Goal: Check status: Check status

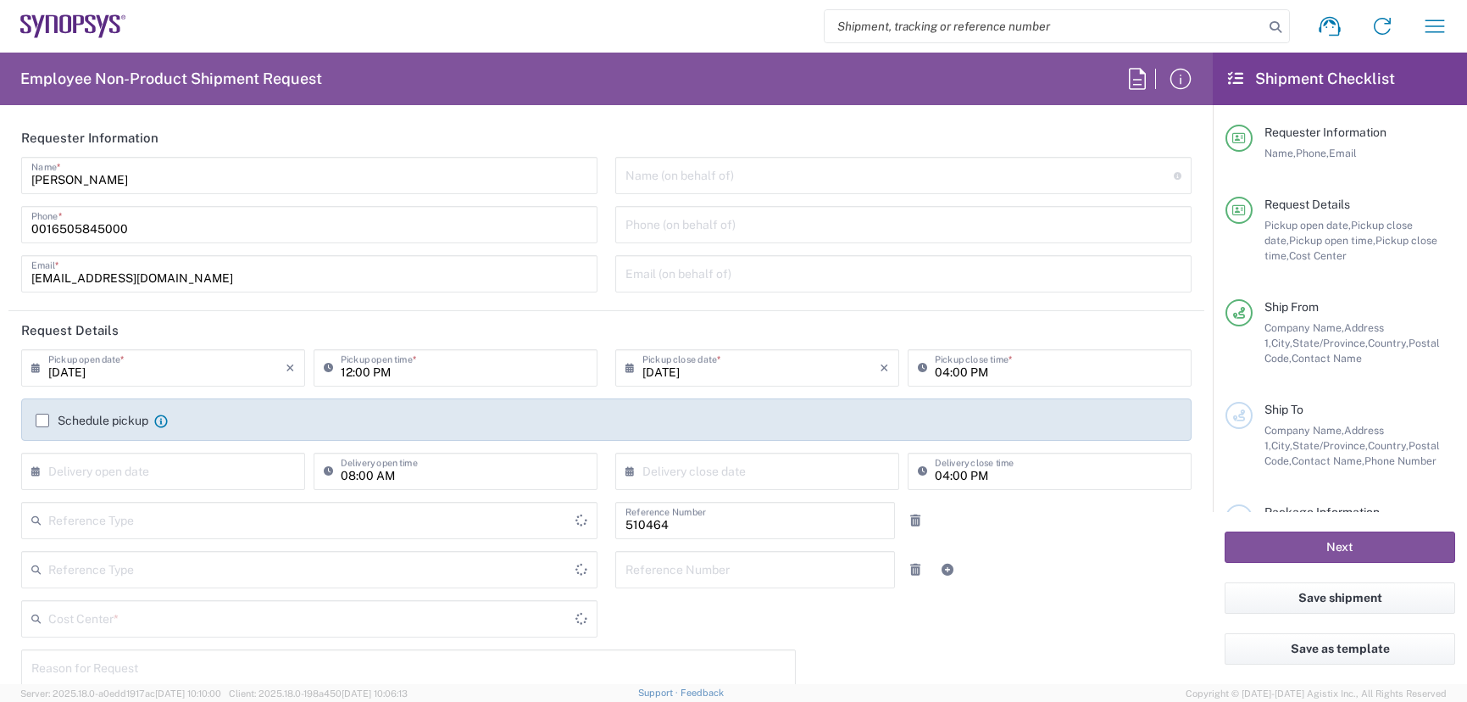
type input "Department"
type input "[GEOGRAPHIC_DATA]"
type input "Delivered at Place"
type input "US01, SG, MSIP2, R&D 510464"
type input "United States"
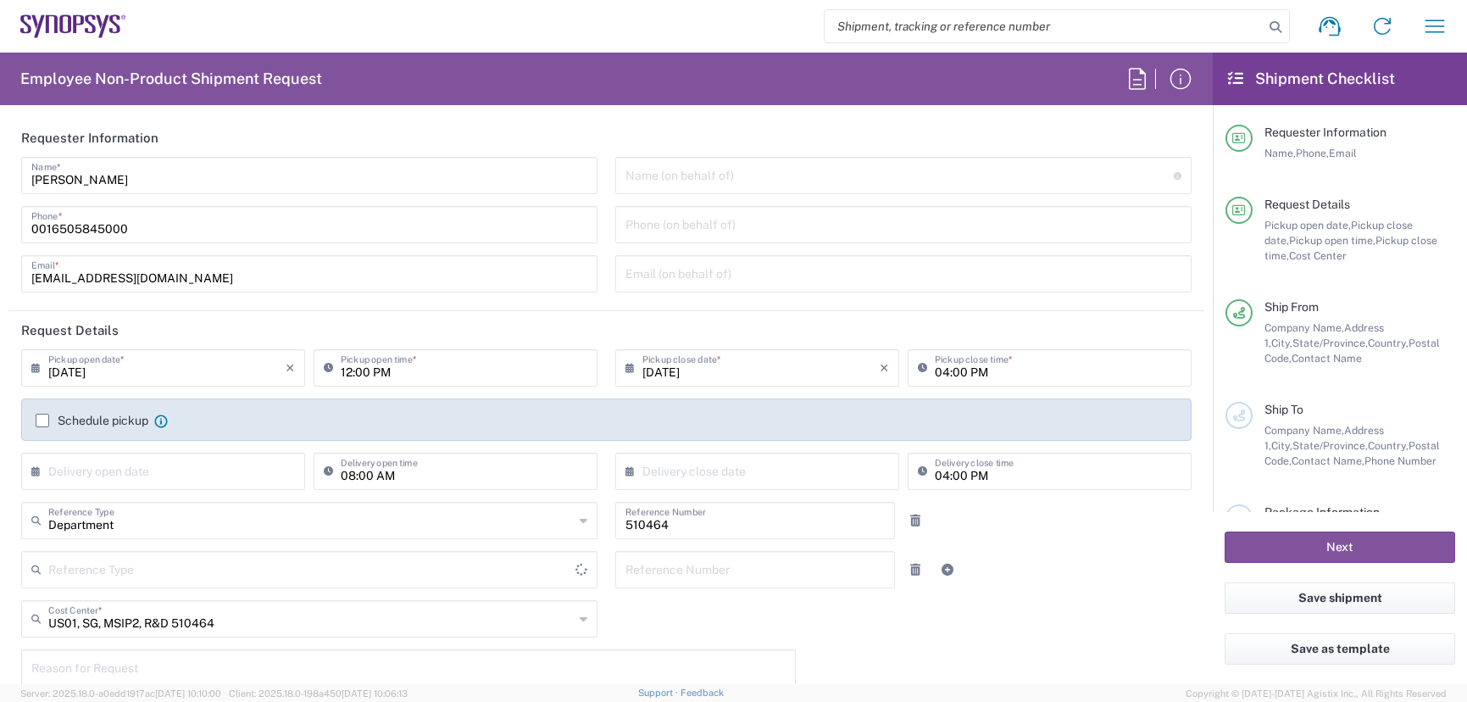
type input "Oregon"
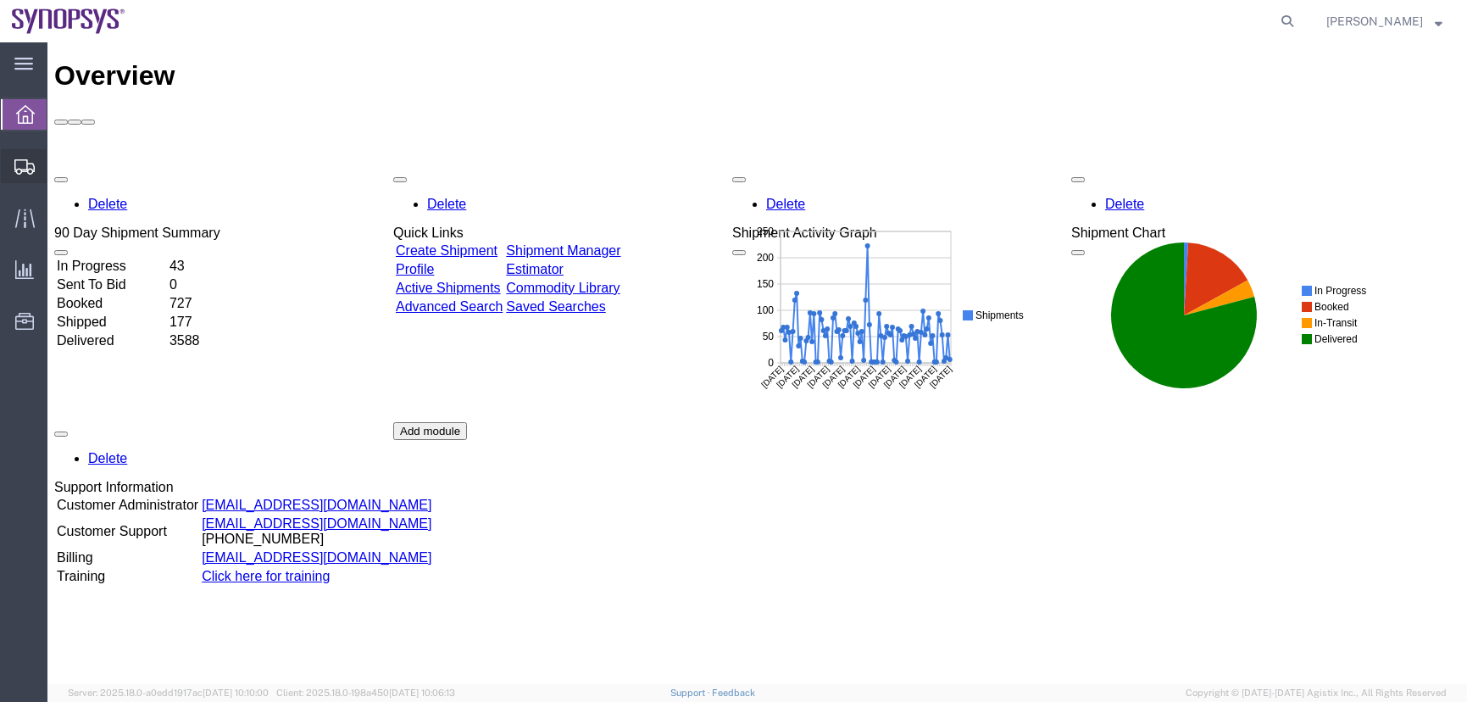
click at [1, 175] on div at bounding box center [24, 166] width 47 height 34
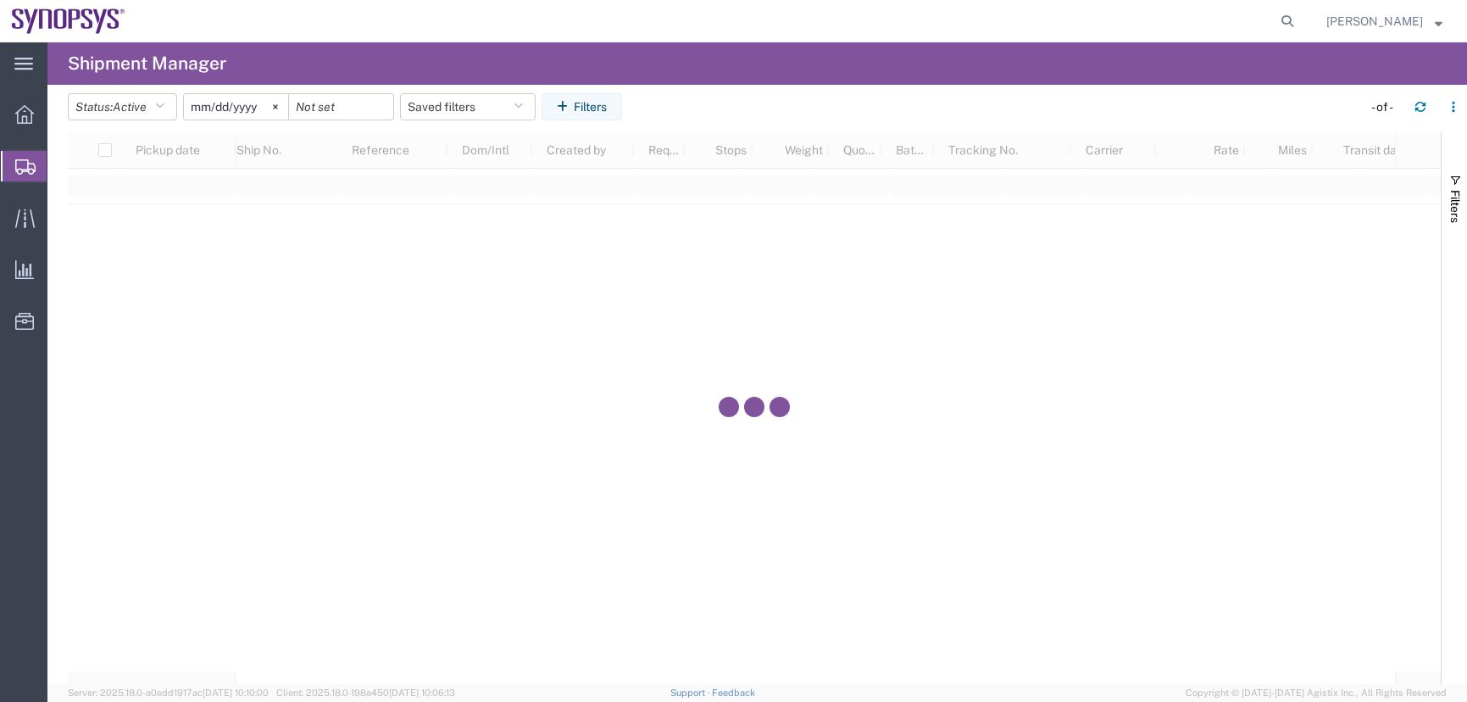
click at [0, 0] on span "Shipment Manager" at bounding box center [0, 0] width 0 height 0
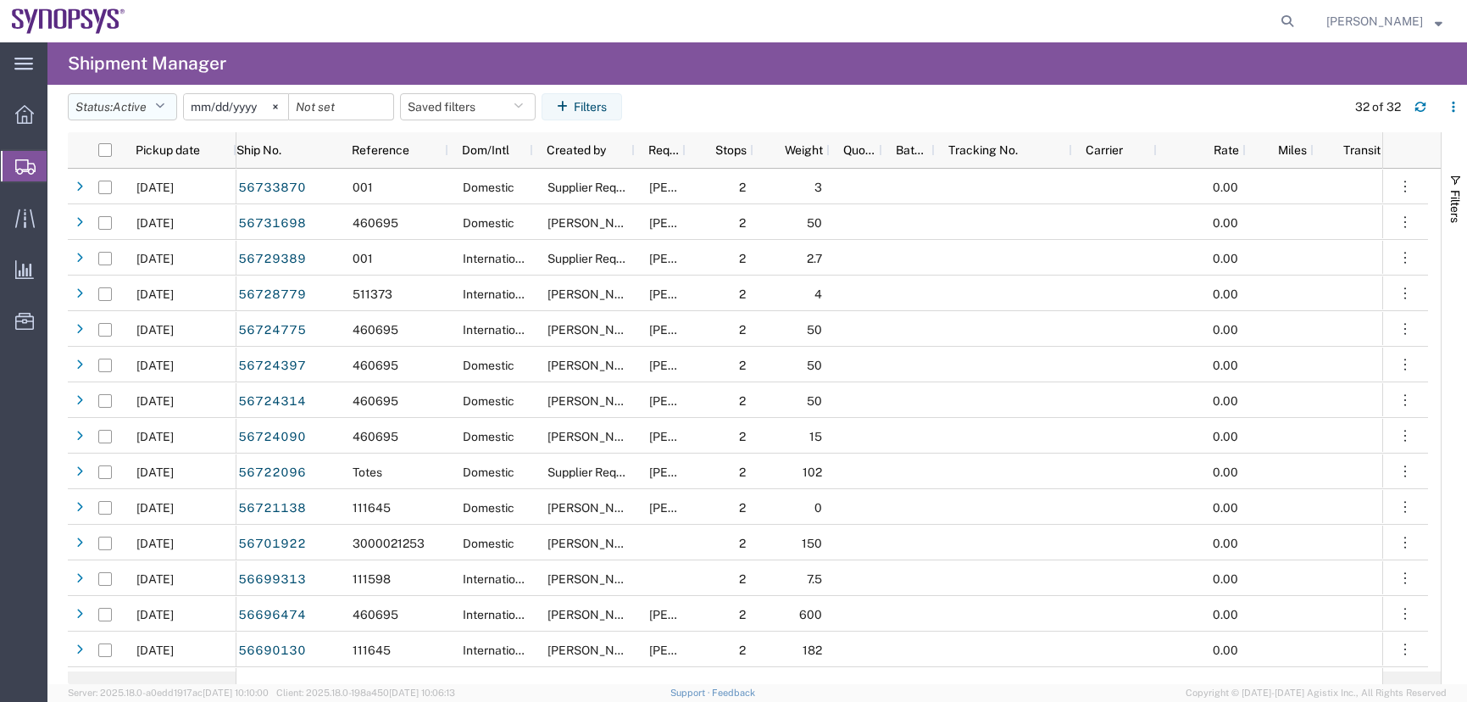
click at [122, 106] on span "Active" at bounding box center [130, 107] width 34 height 14
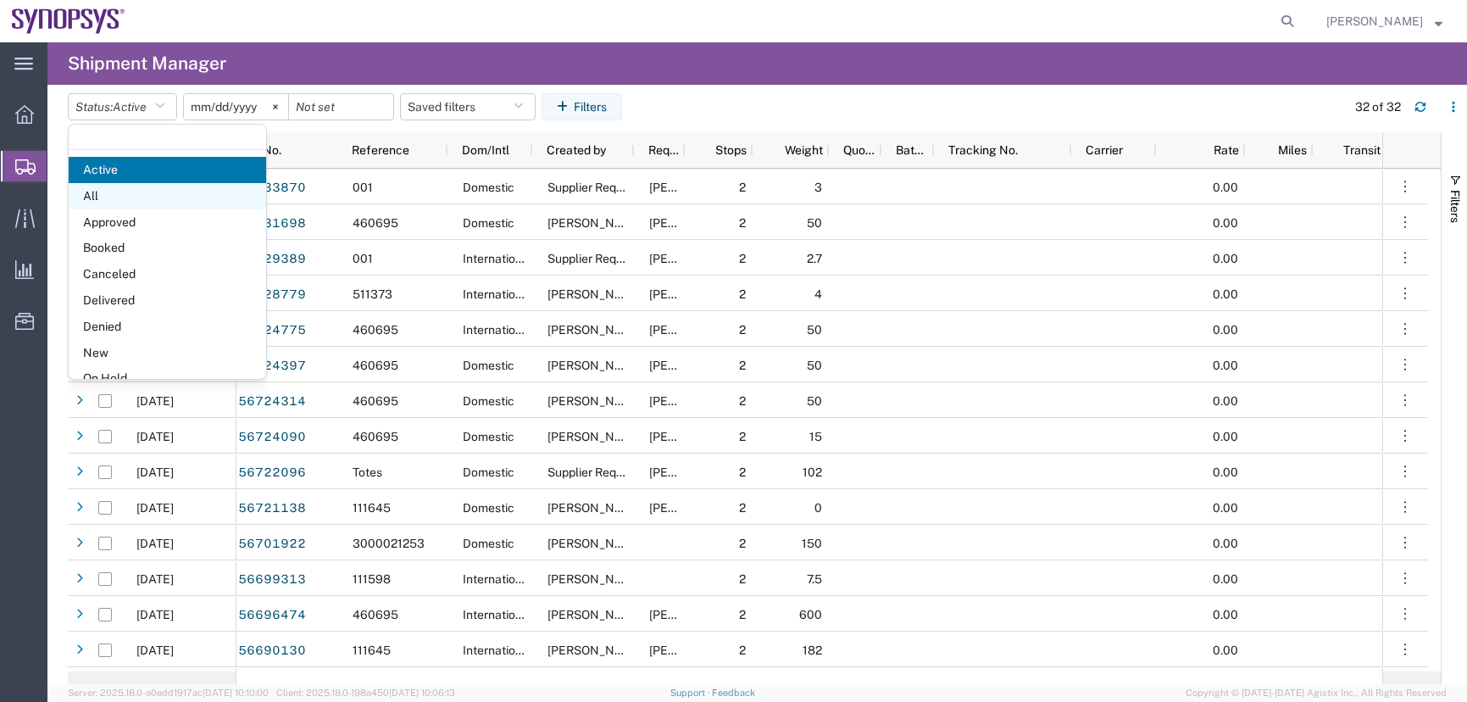
click at [109, 191] on span "All" at bounding box center [167, 196] width 197 height 26
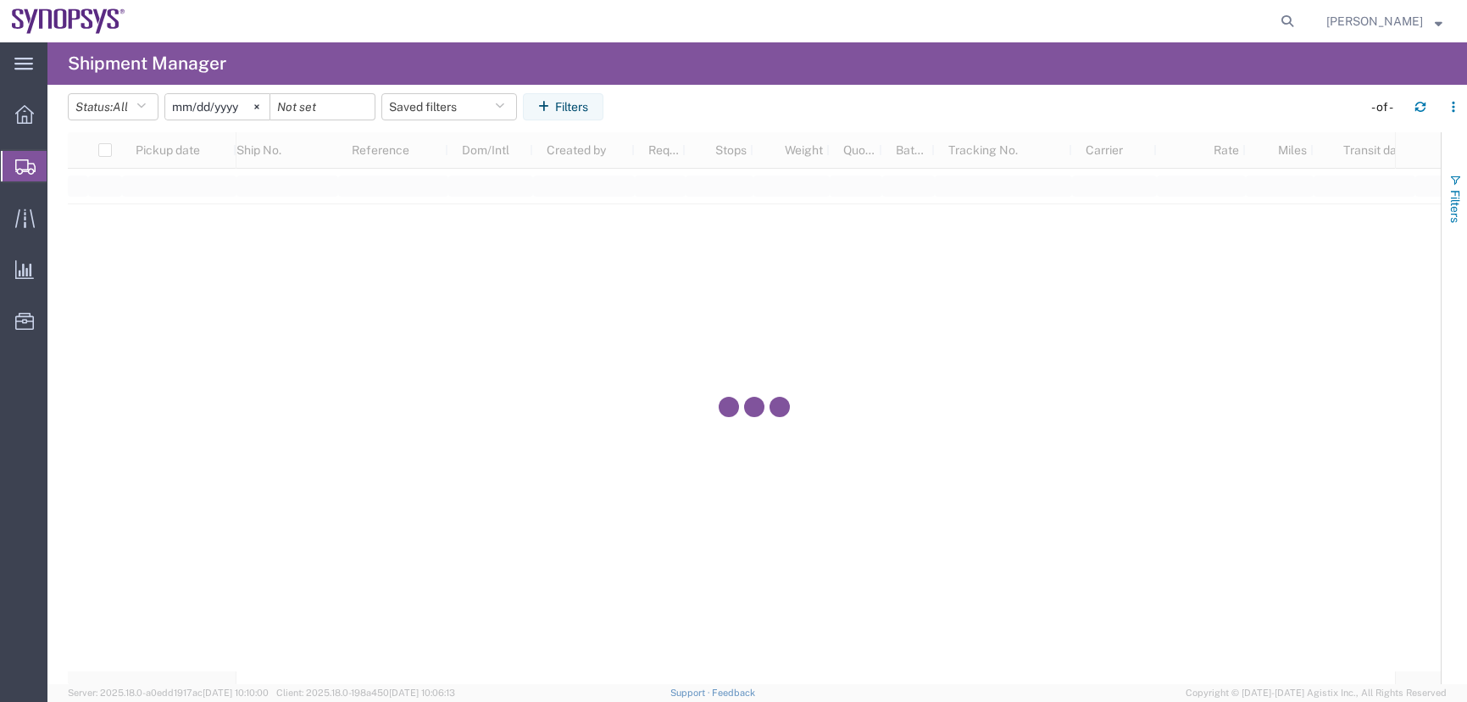
click at [1457, 210] on span "Filters" at bounding box center [1455, 206] width 14 height 33
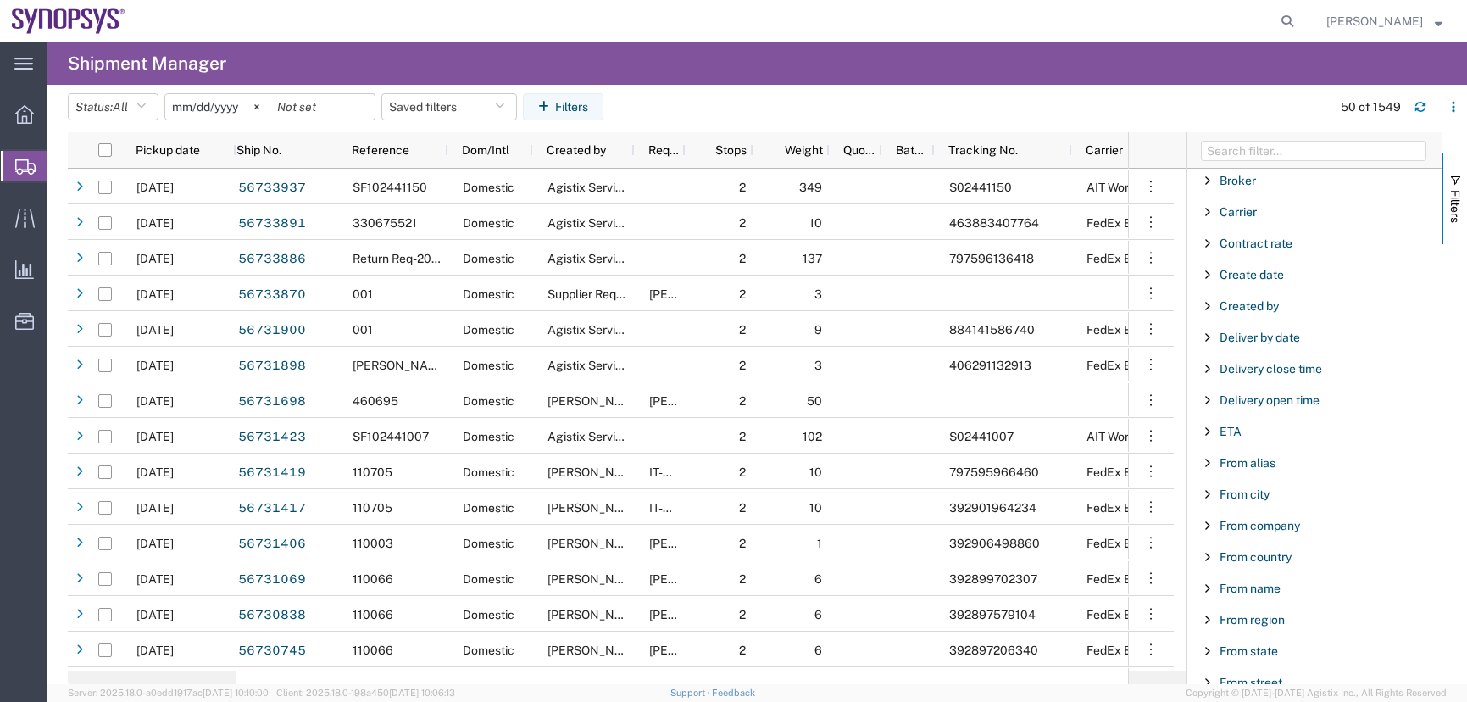
scroll to position [254, 0]
click at [1240, 464] on span "From city" at bounding box center [1244, 464] width 50 height 14
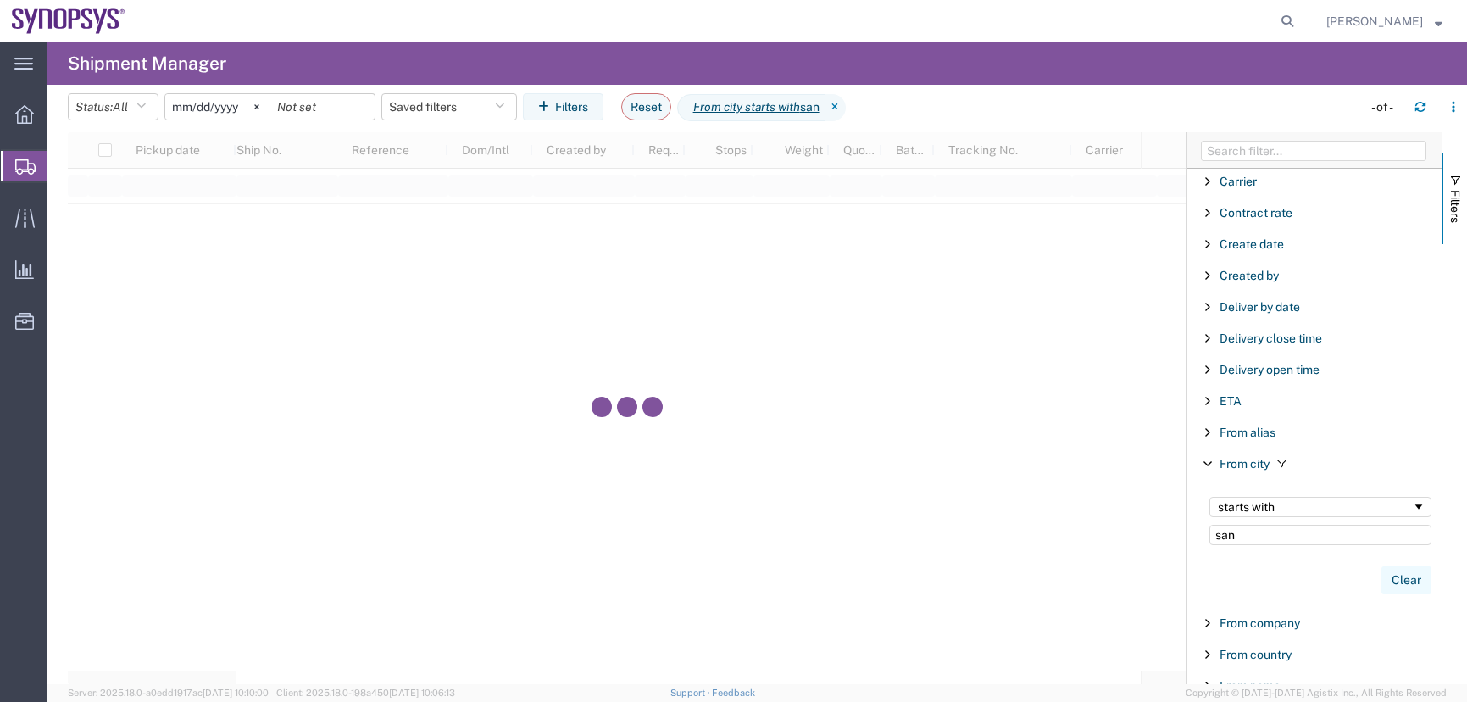
type input "san"
click at [1399, 571] on button "Clear" at bounding box center [1406, 580] width 50 height 28
click at [1241, 622] on span "From company" at bounding box center [1259, 623] width 80 height 14
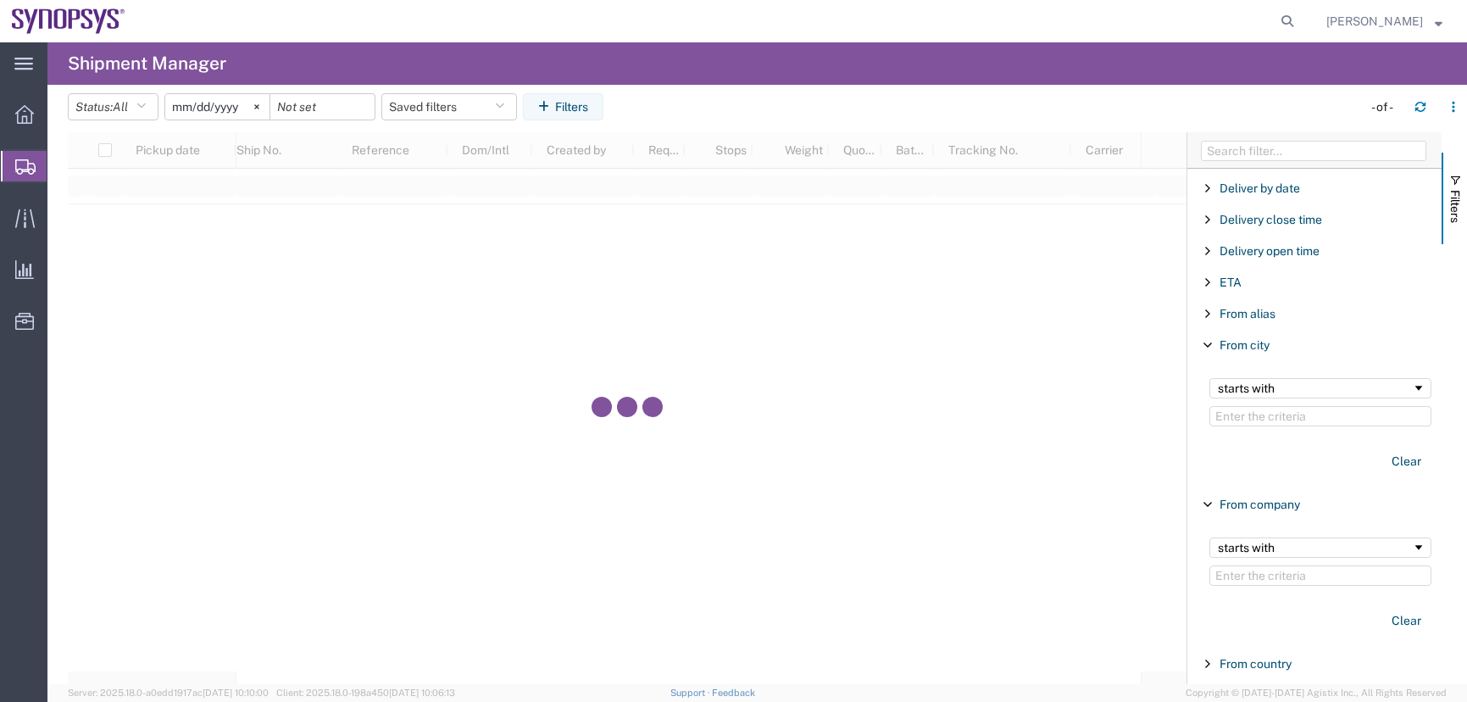
scroll to position [593, 0]
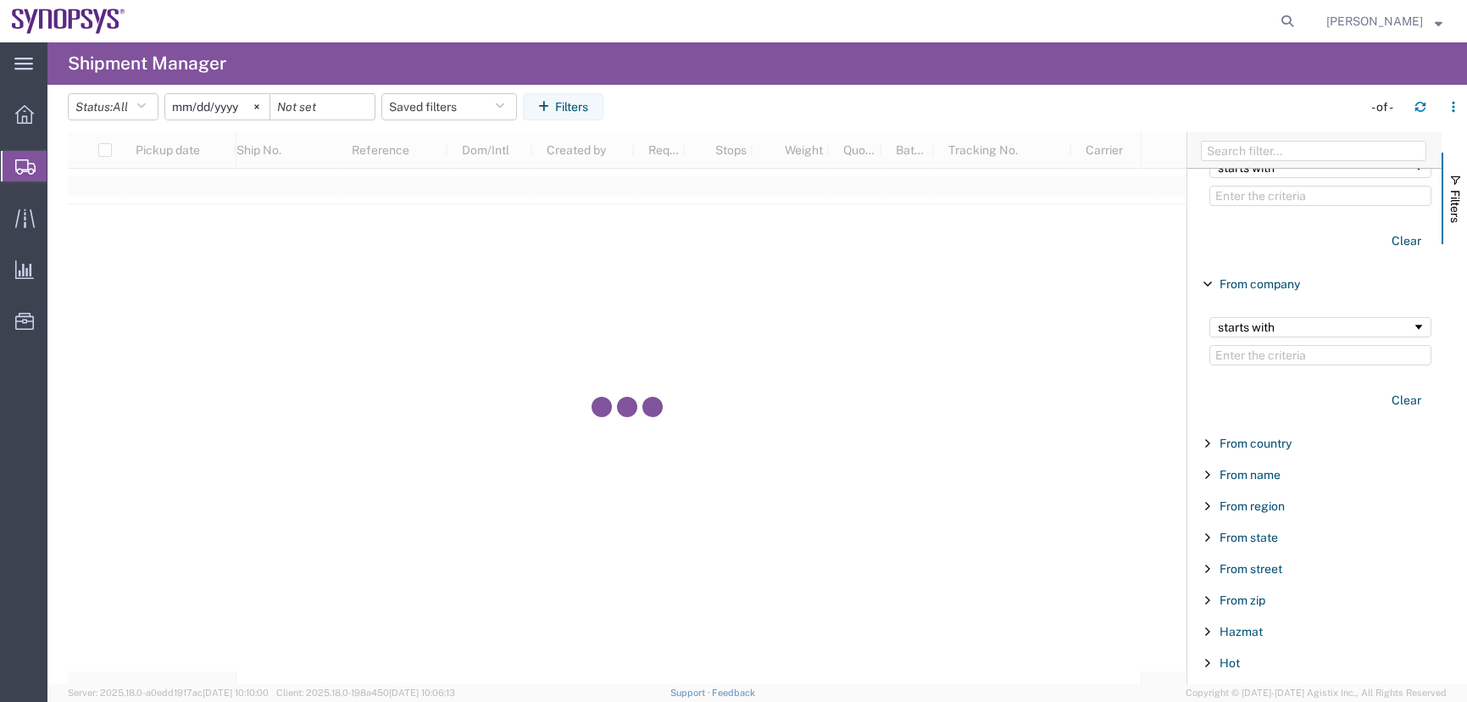
click at [1255, 356] on input "Filter Value" at bounding box center [1320, 355] width 222 height 20
type input "Kyoc"
click at [136, 99] on button "Status: All" at bounding box center [113, 106] width 91 height 27
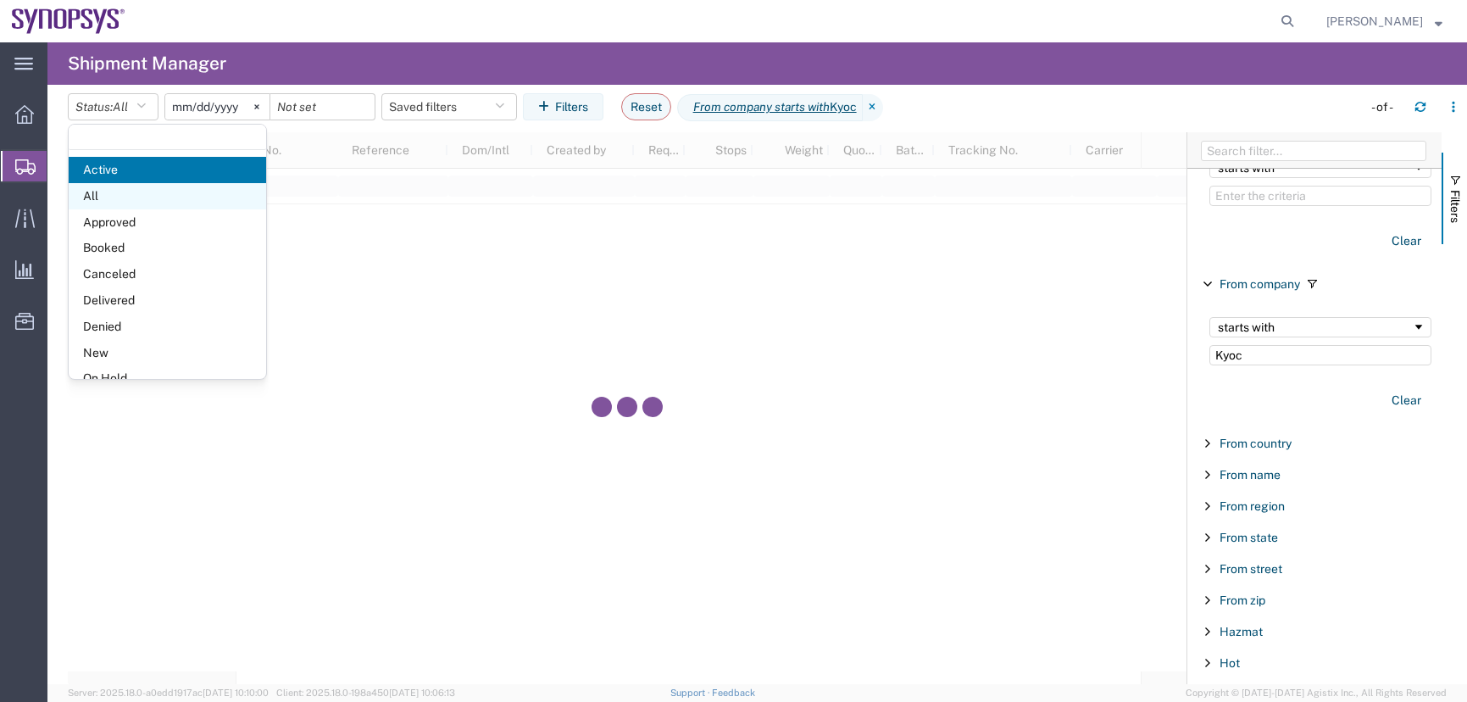
click at [108, 192] on span "All" at bounding box center [167, 196] width 197 height 26
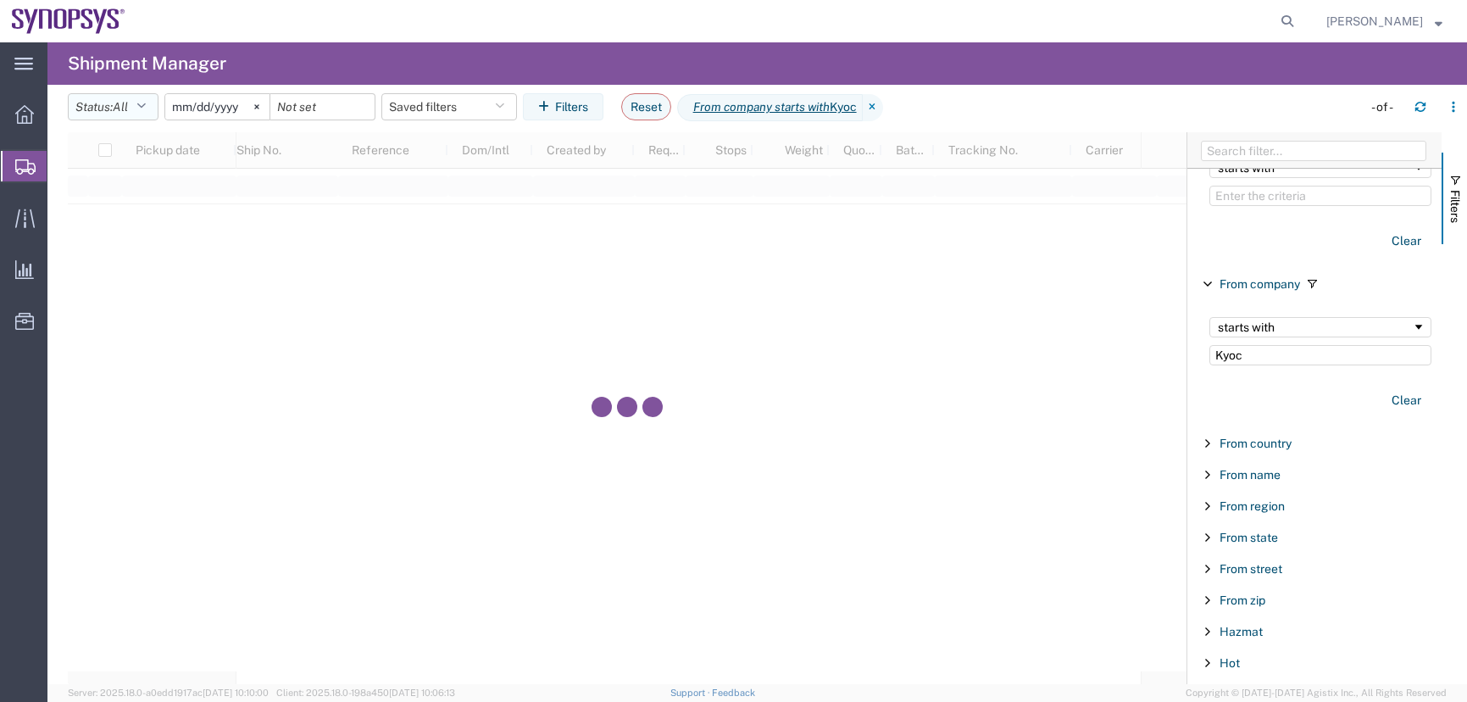
click at [139, 102] on button "Status: All" at bounding box center [113, 106] width 91 height 27
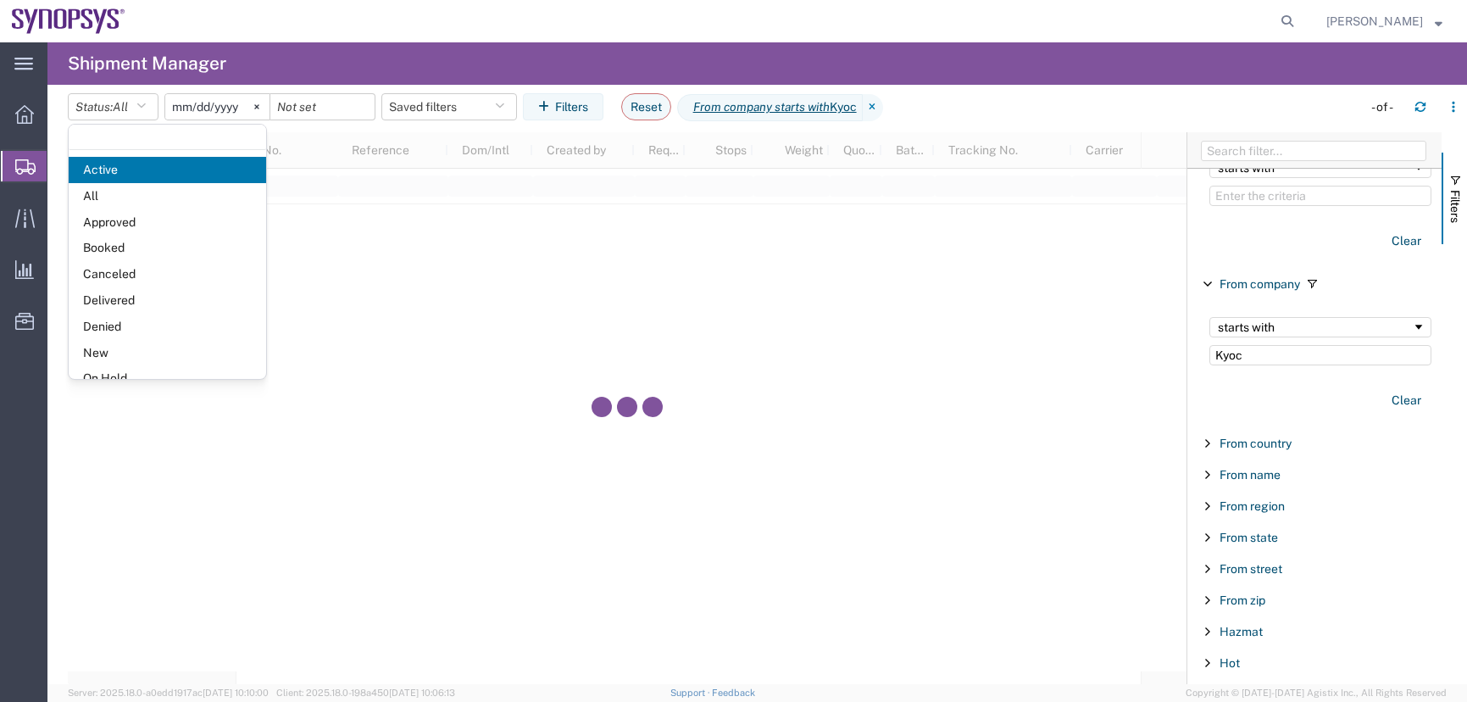
click at [123, 168] on span "Active" at bounding box center [167, 170] width 197 height 26
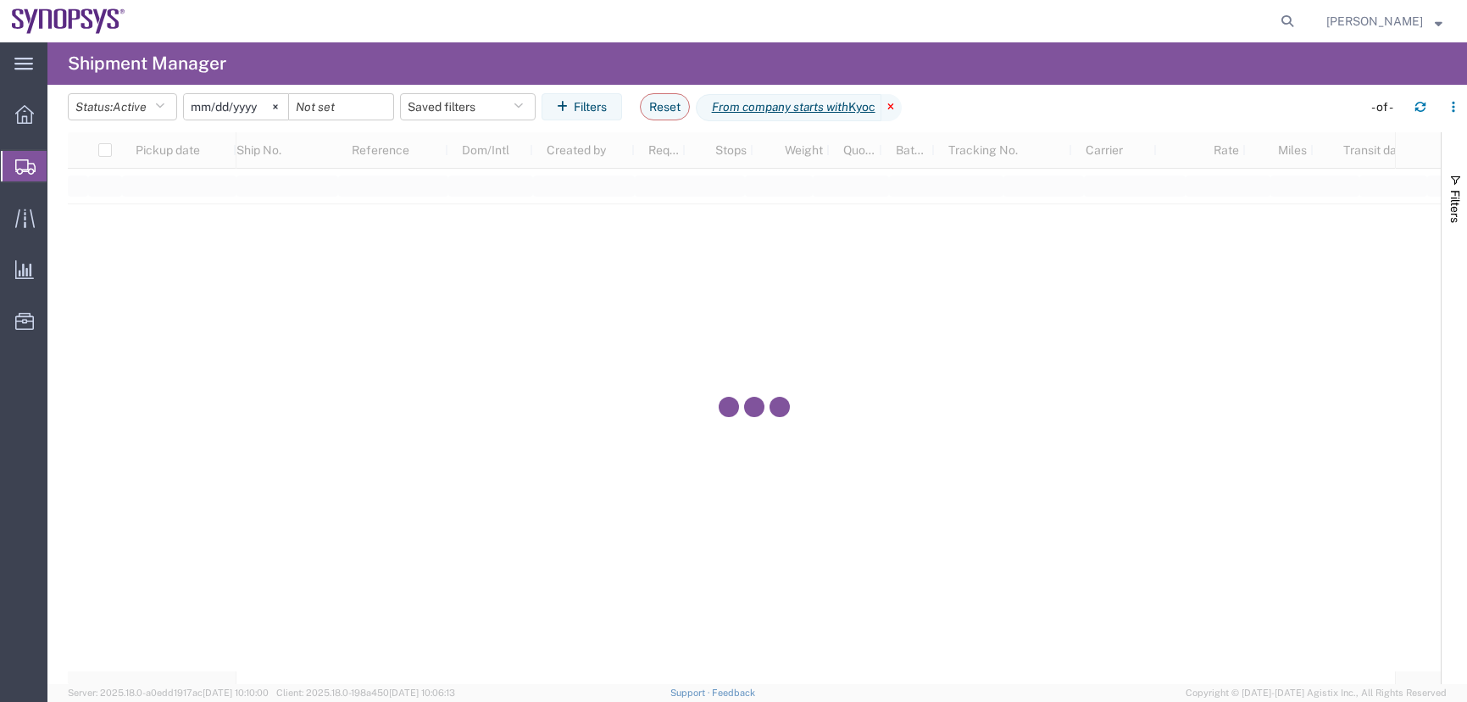
click at [902, 104] on icon at bounding box center [891, 107] width 20 height 27
click at [19, 115] on icon at bounding box center [24, 114] width 19 height 19
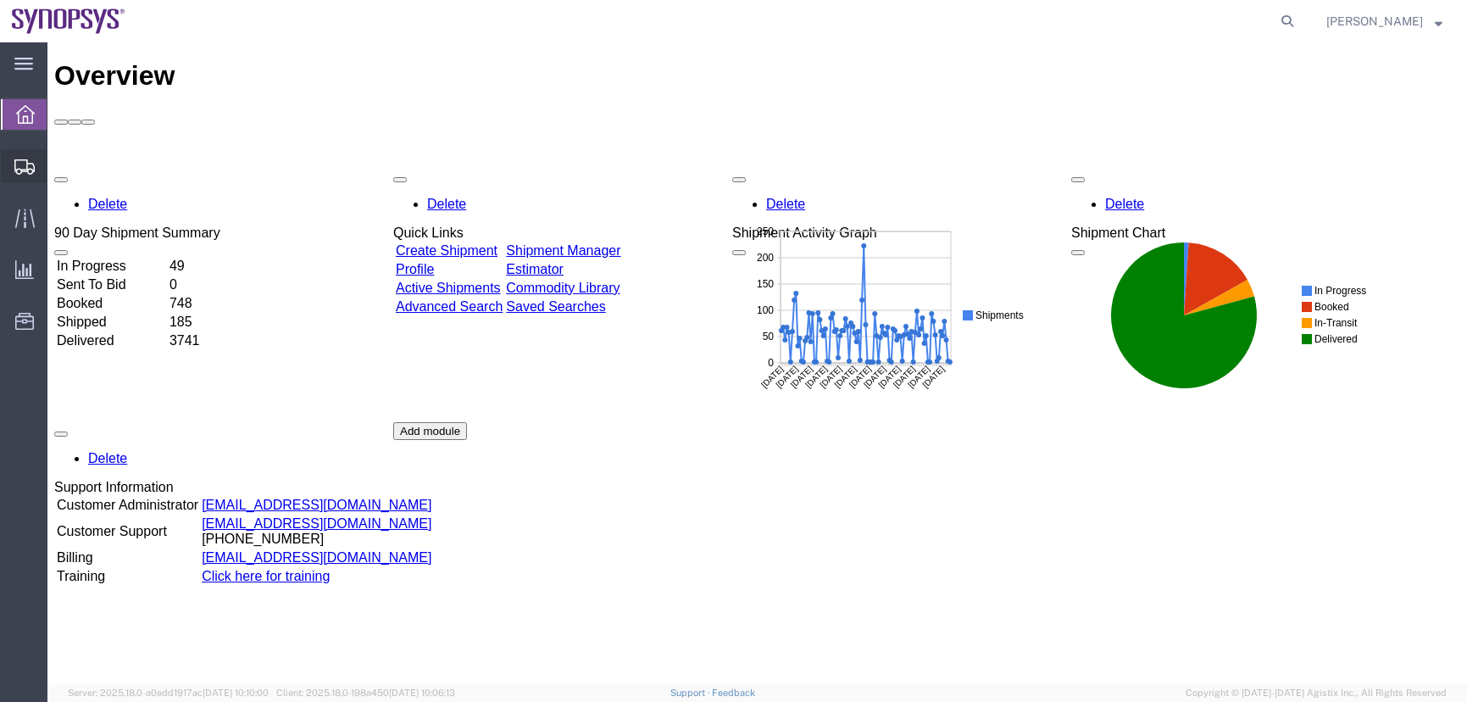
click at [0, 0] on span "Shipment Manager" at bounding box center [0, 0] width 0 height 0
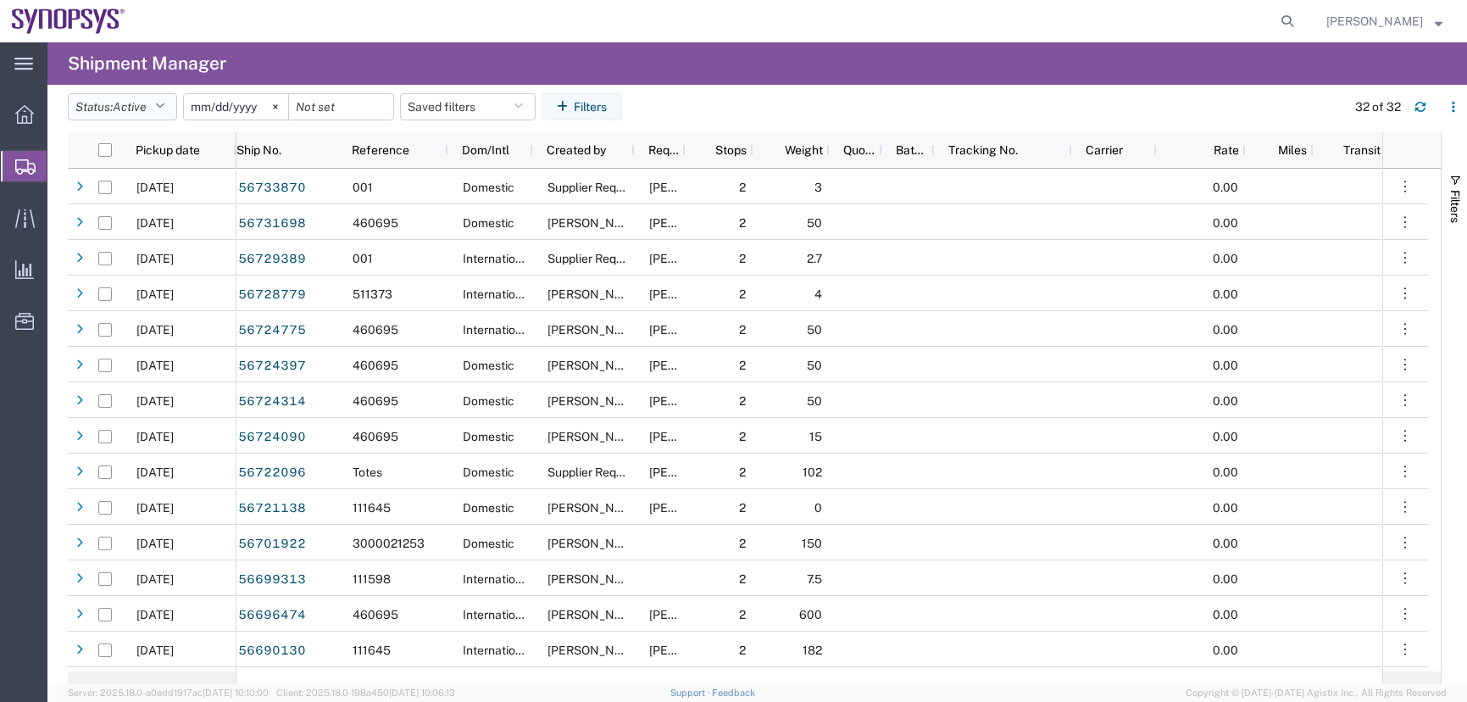
click at [141, 106] on span "Active" at bounding box center [130, 107] width 34 height 14
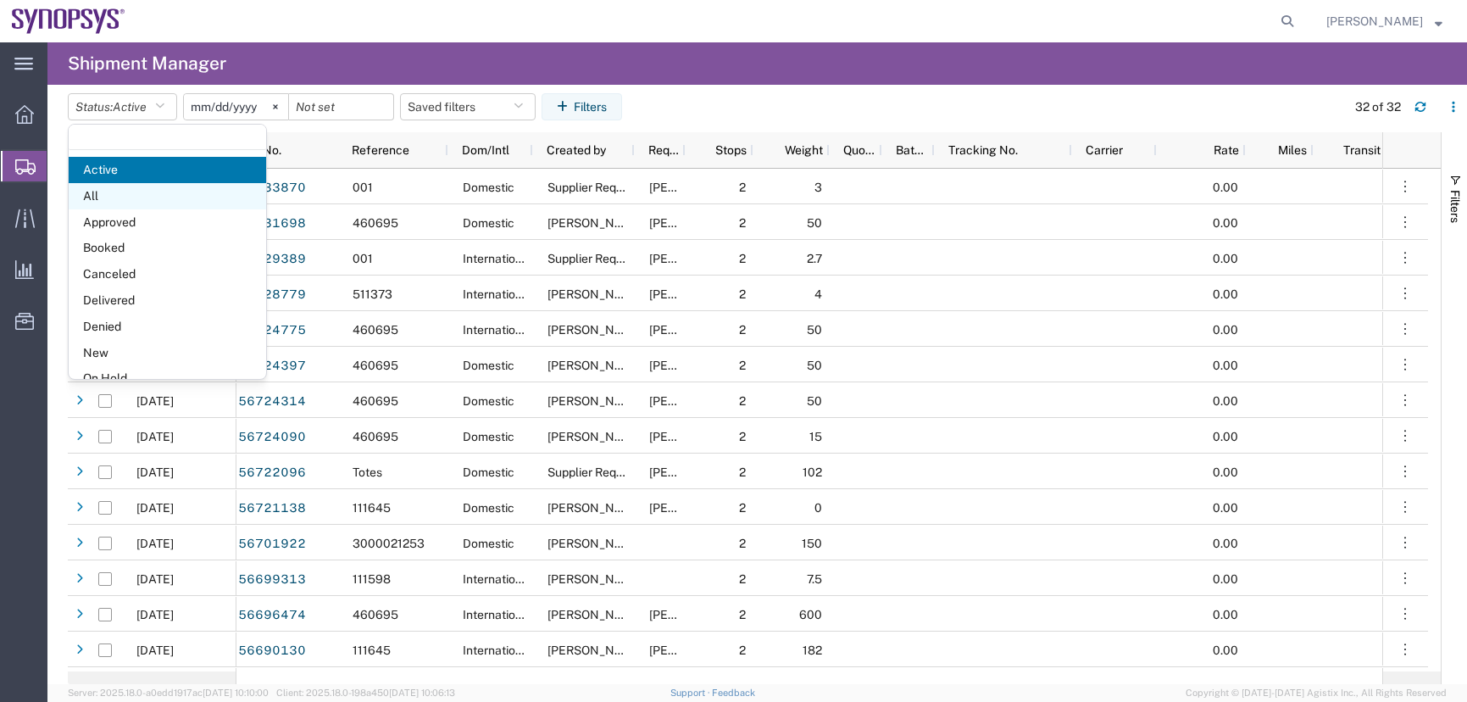
click at [108, 203] on span "All" at bounding box center [167, 196] width 197 height 26
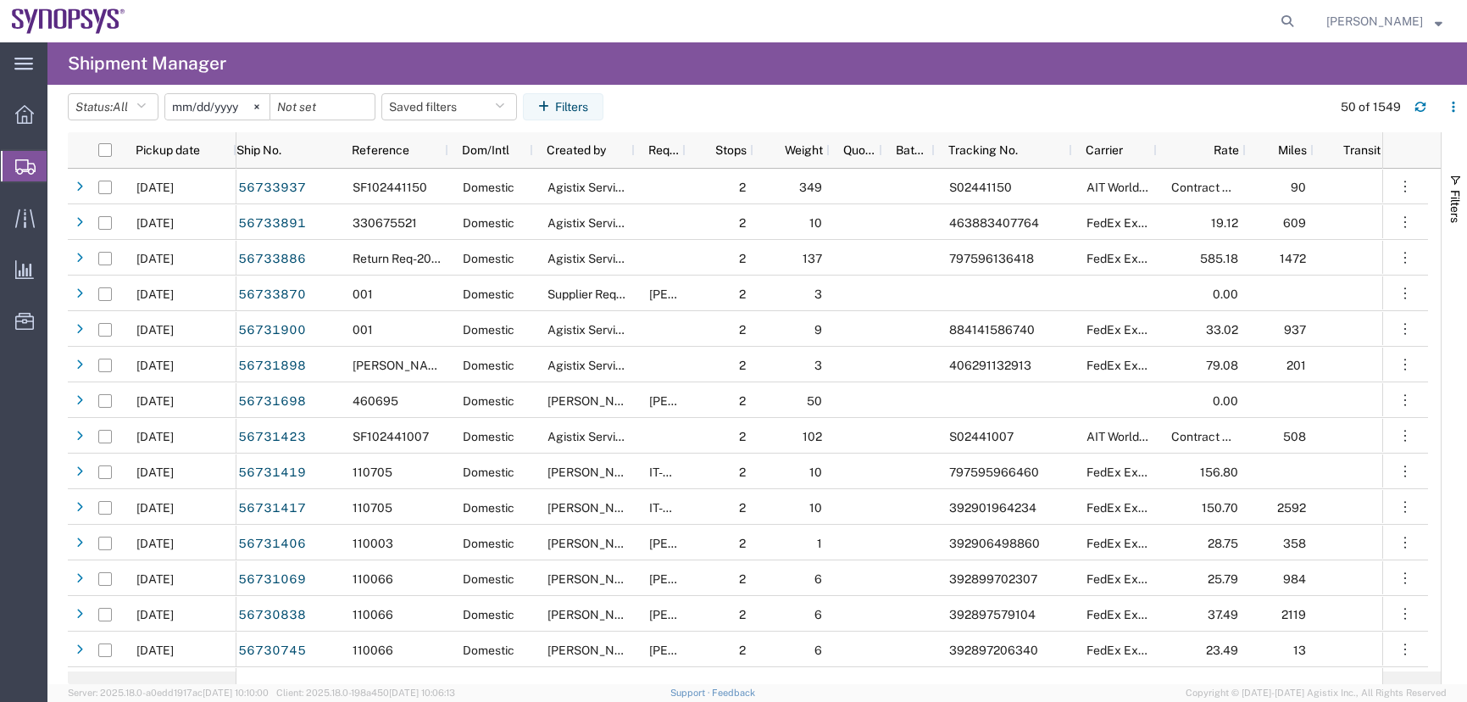
drag, startPoint x: 156, startPoint y: 30, endPoint x: 182, endPoint y: 16, distance: 29.6
click at [156, 30] on div at bounding box center [719, 21] width 1164 height 42
click at [141, 100] on button "Status: All" at bounding box center [113, 106] width 91 height 27
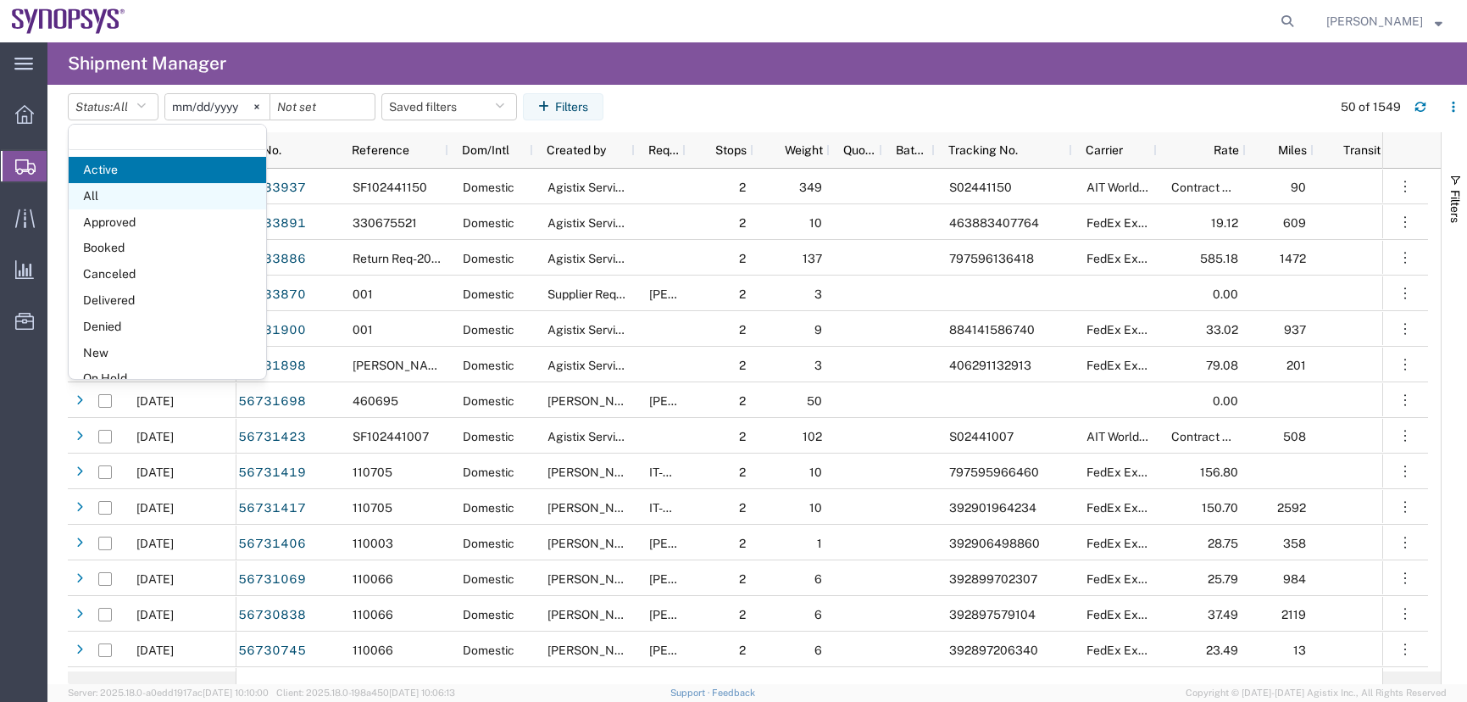
click at [118, 196] on span "All" at bounding box center [167, 196] width 197 height 26
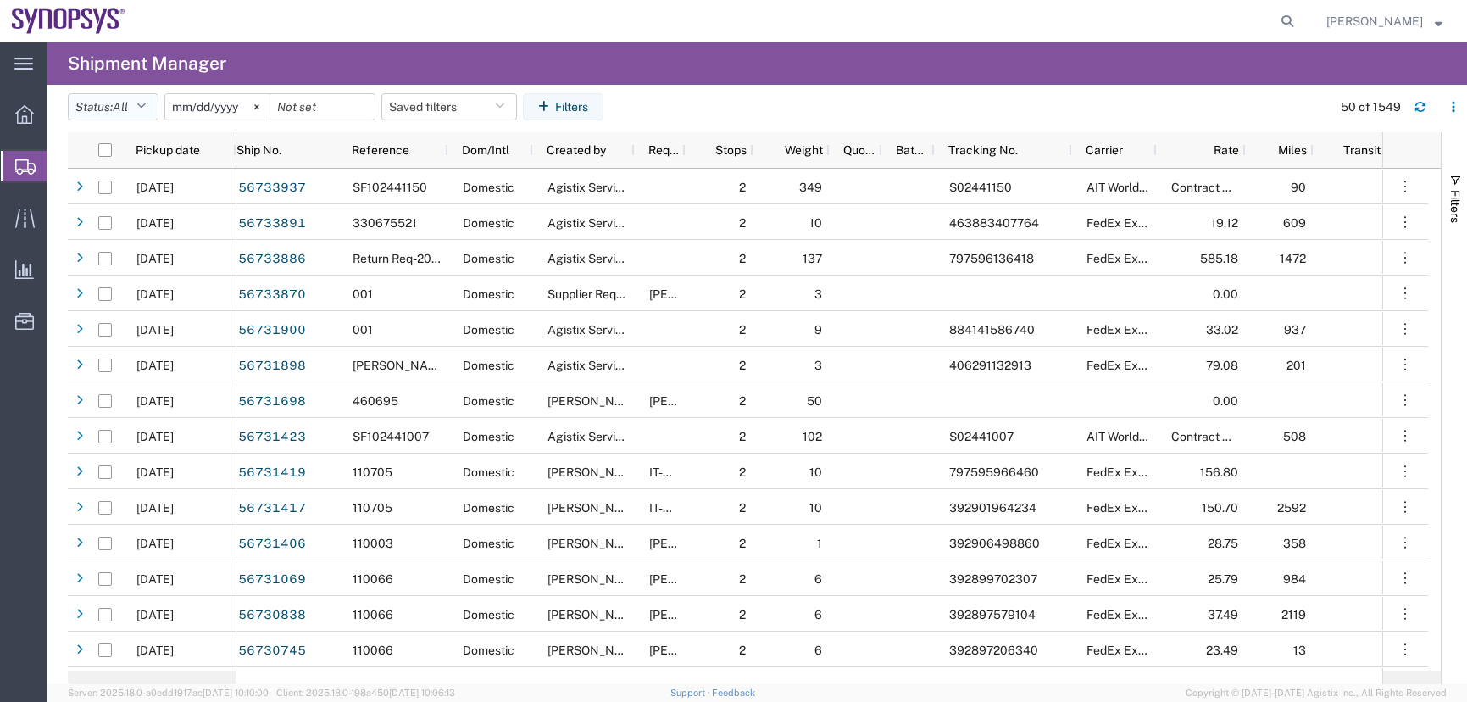
click at [158, 102] on button "Status: All" at bounding box center [113, 106] width 91 height 27
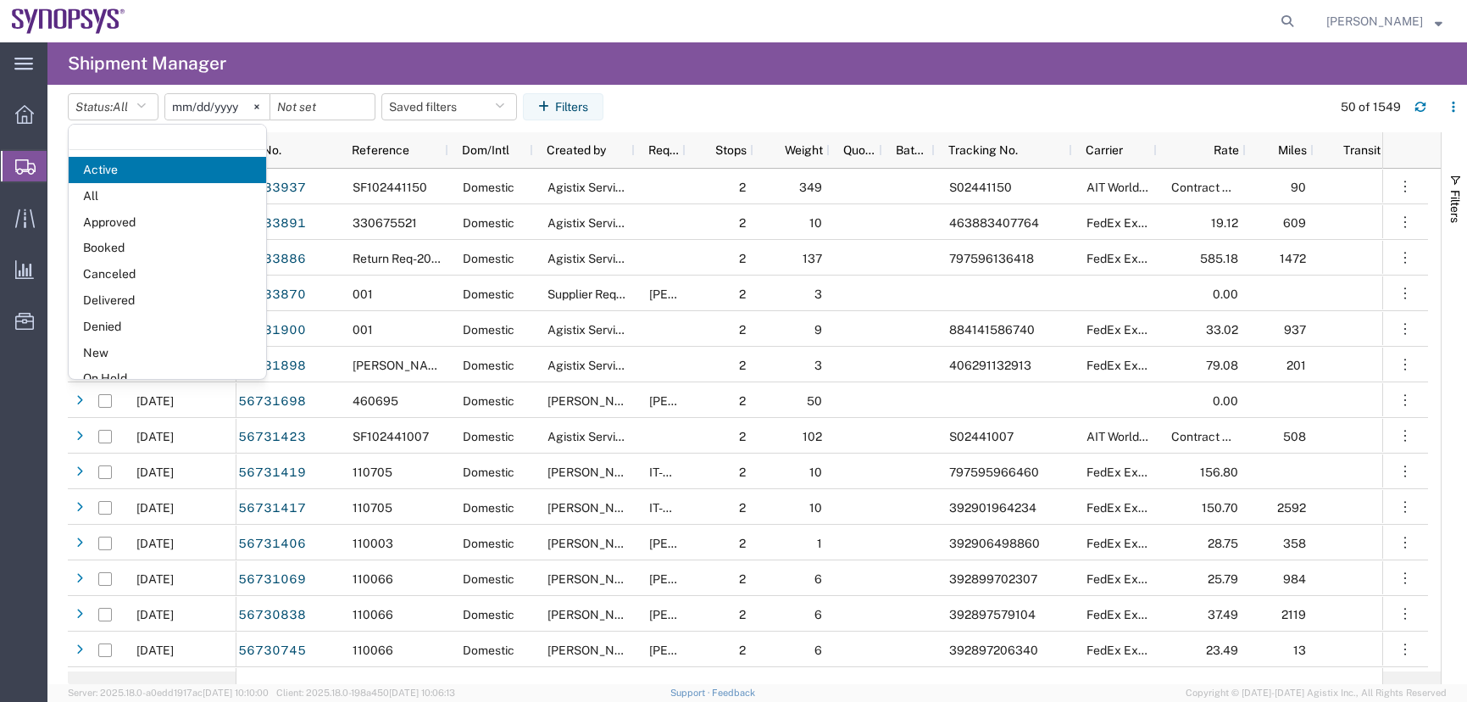
click at [94, 198] on span "All" at bounding box center [167, 196] width 197 height 26
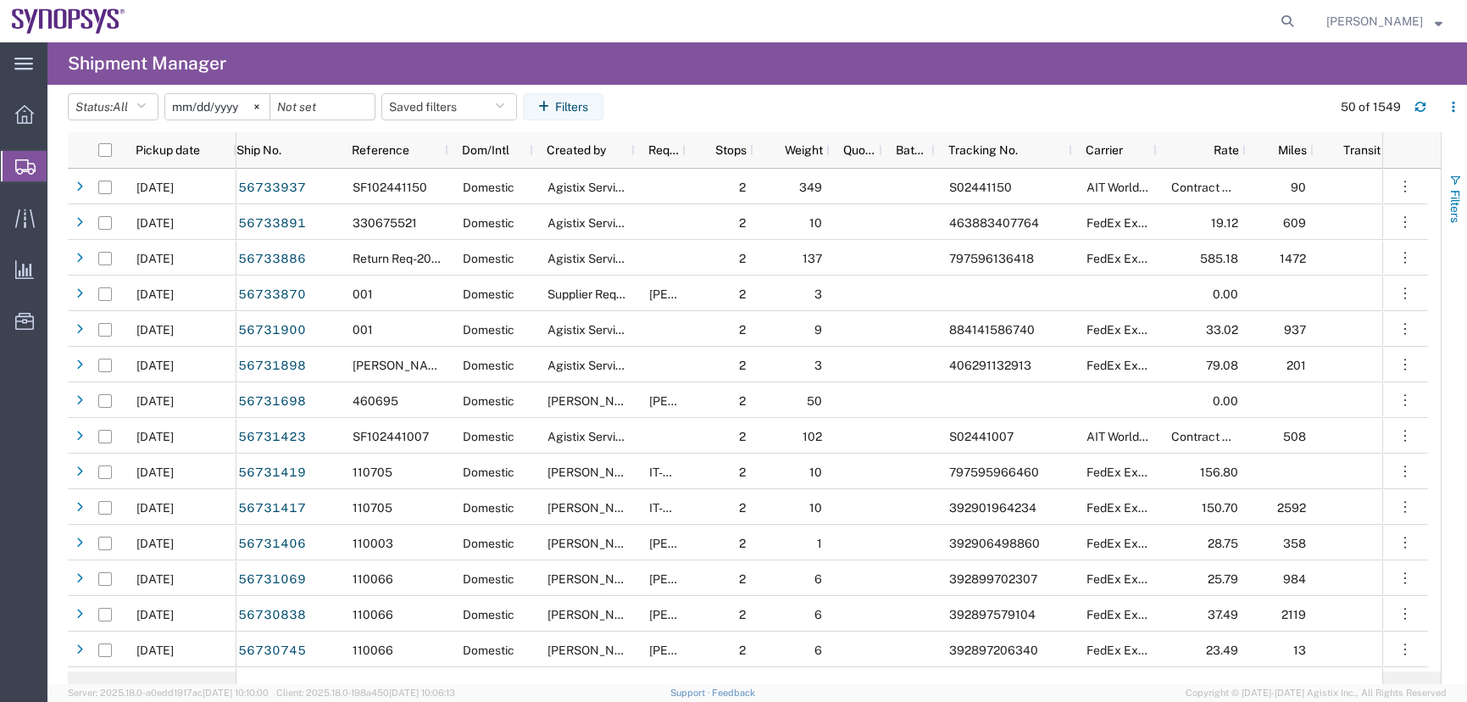
click at [1457, 208] on span "Filters" at bounding box center [1455, 206] width 14 height 33
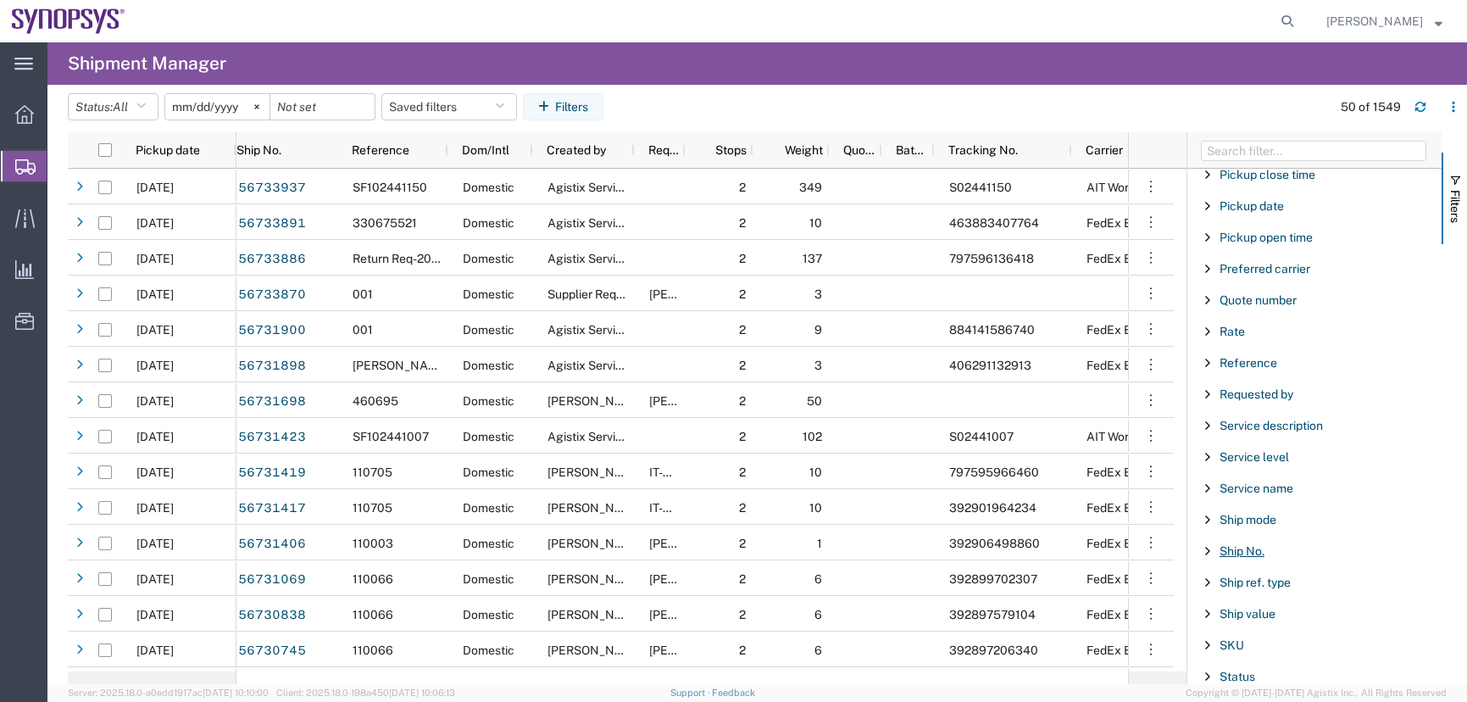
scroll to position [1102, 0]
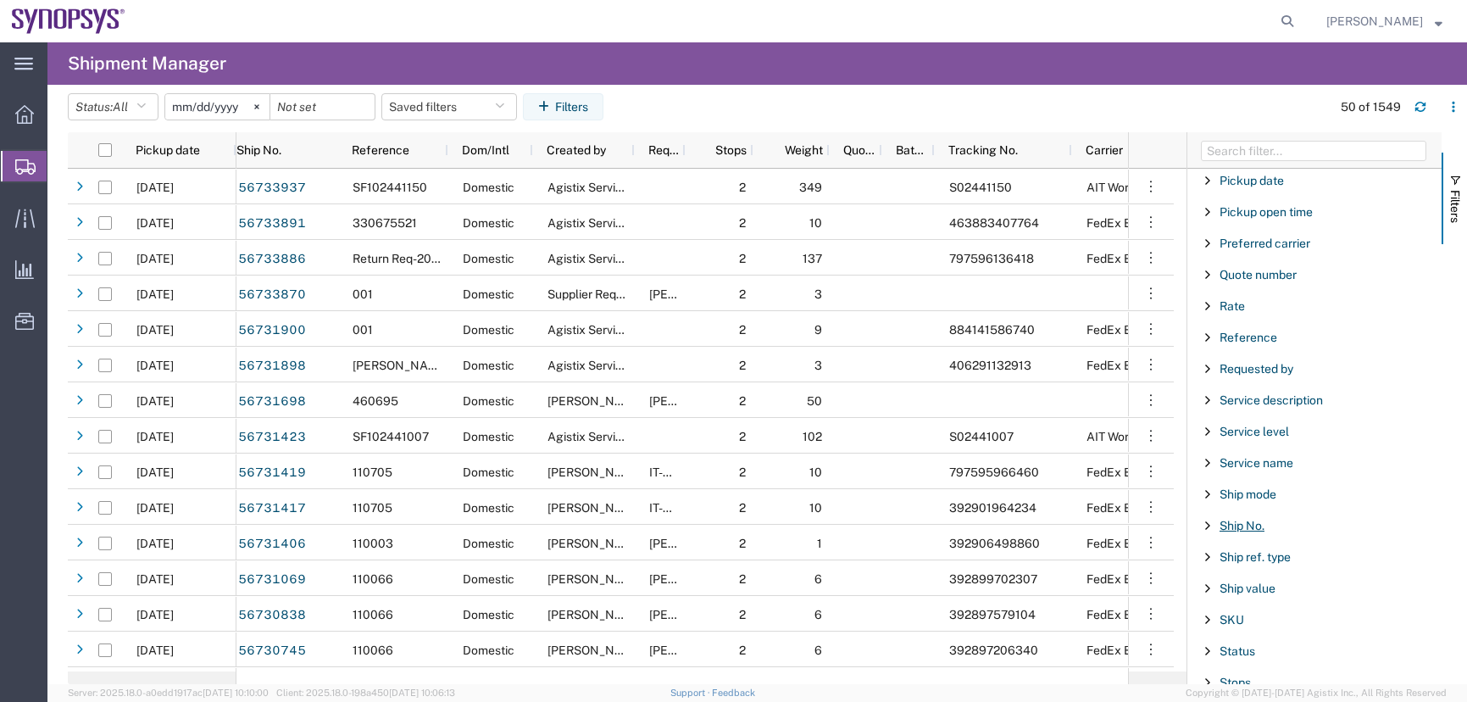
click at [1250, 520] on span "Ship No." at bounding box center [1241, 526] width 45 height 14
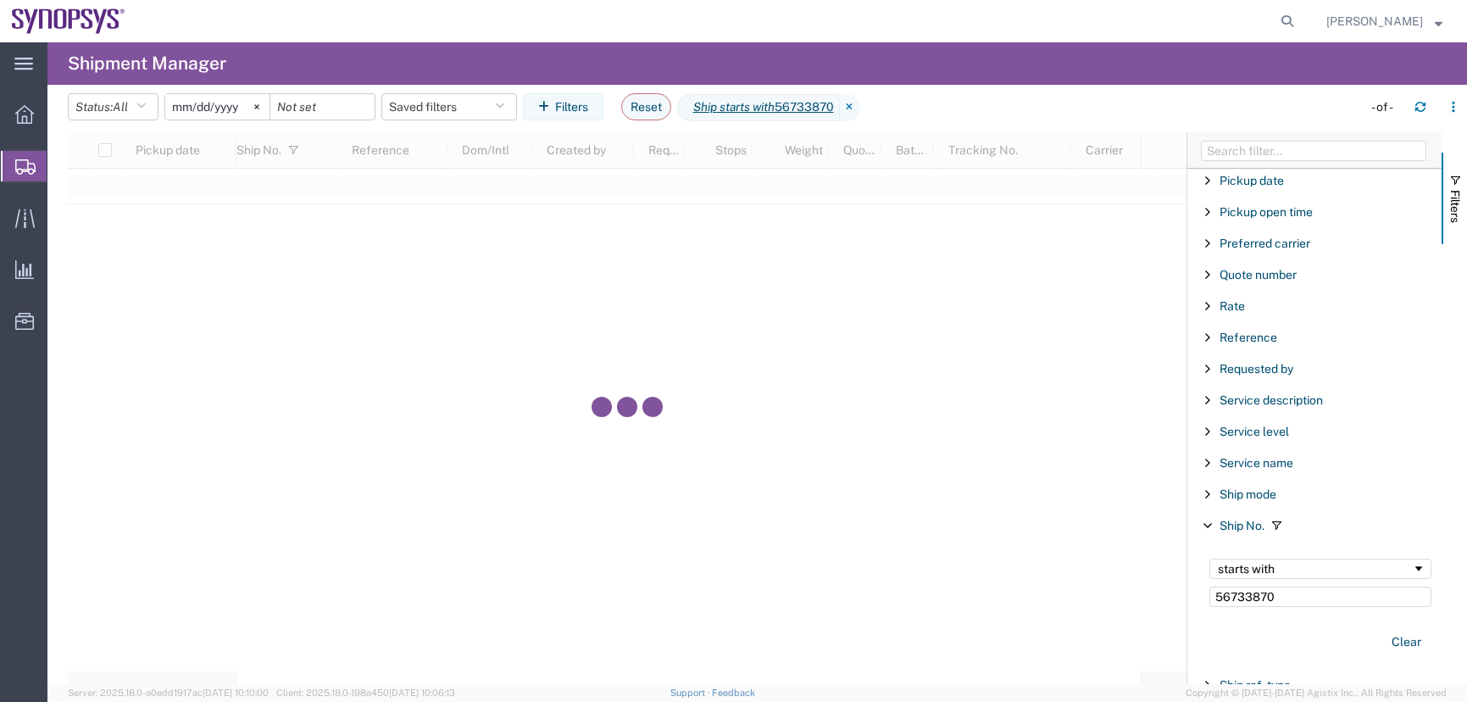
type input "56733870"
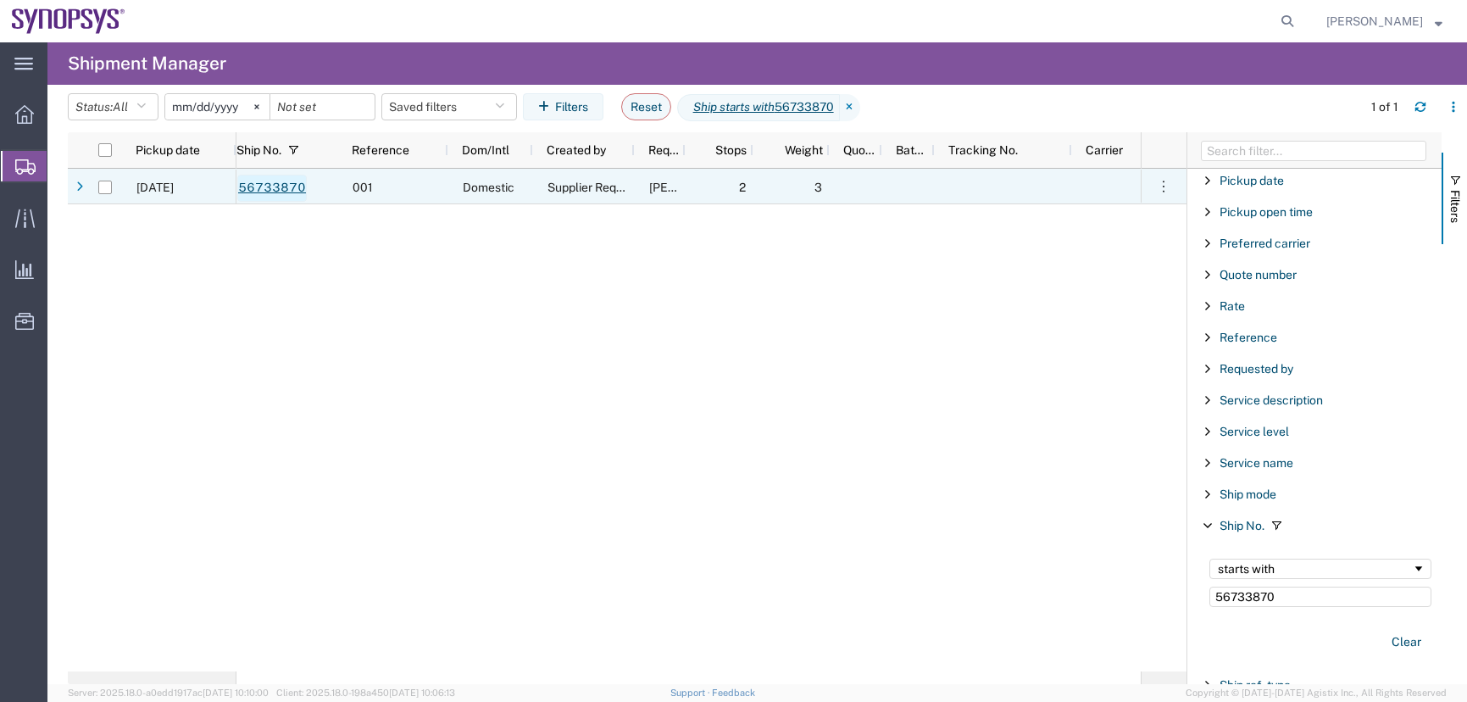
click at [258, 186] on link "56733870" at bounding box center [271, 188] width 69 height 27
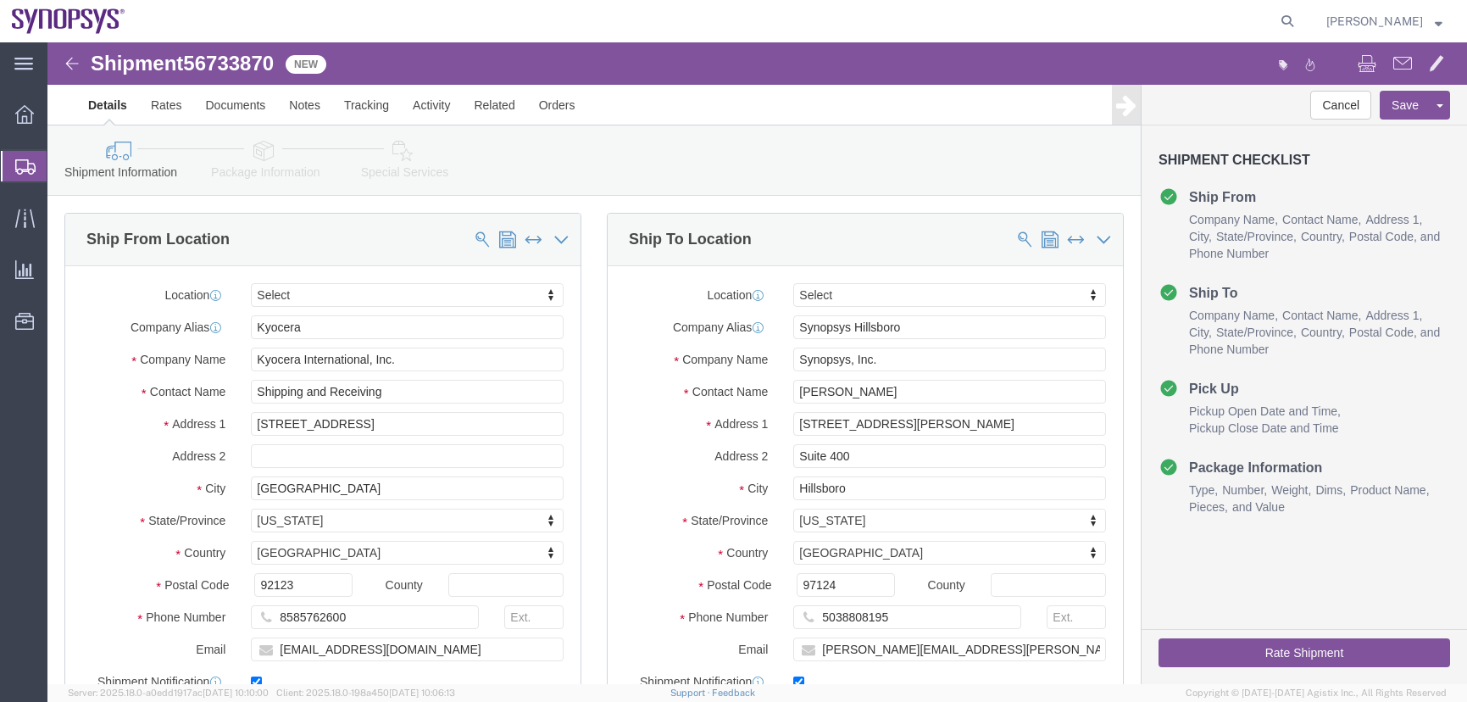
select select
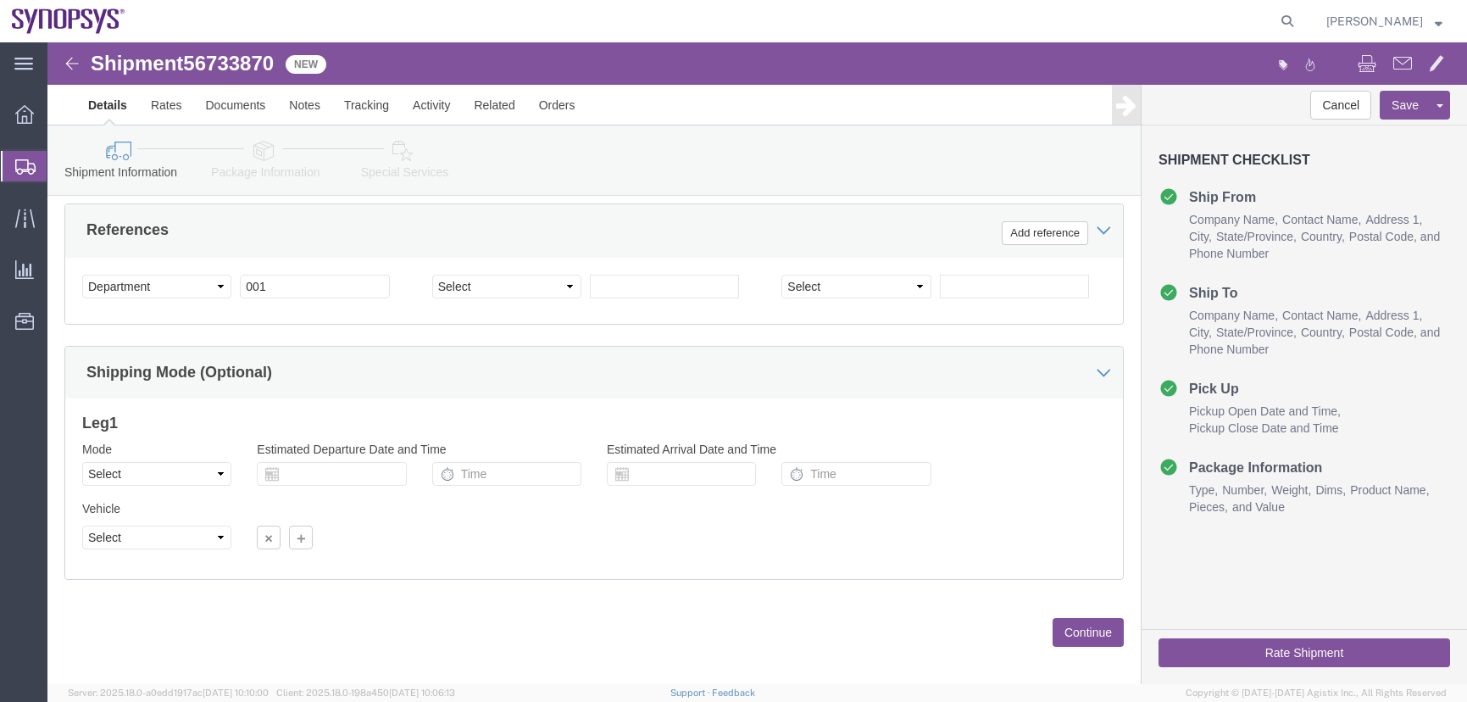
scroll to position [813, 0]
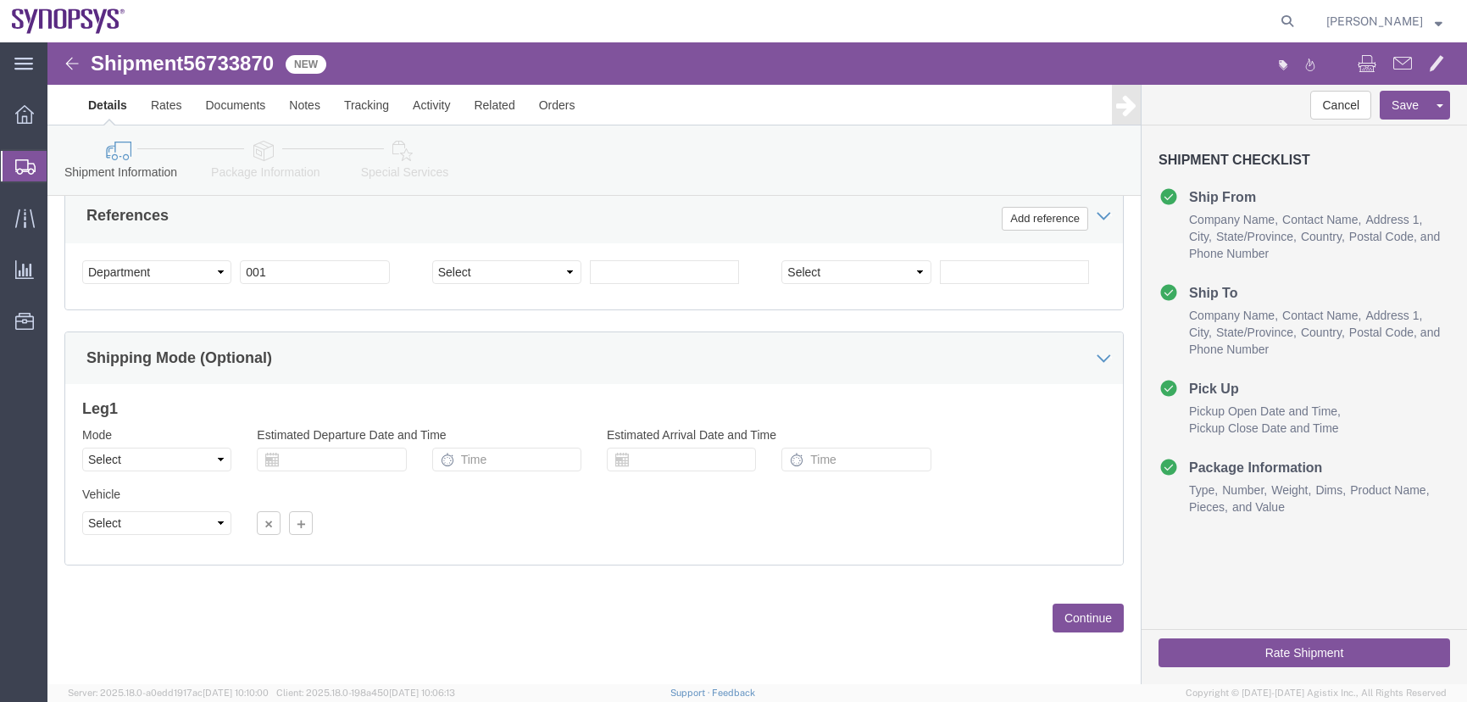
click button "Continue"
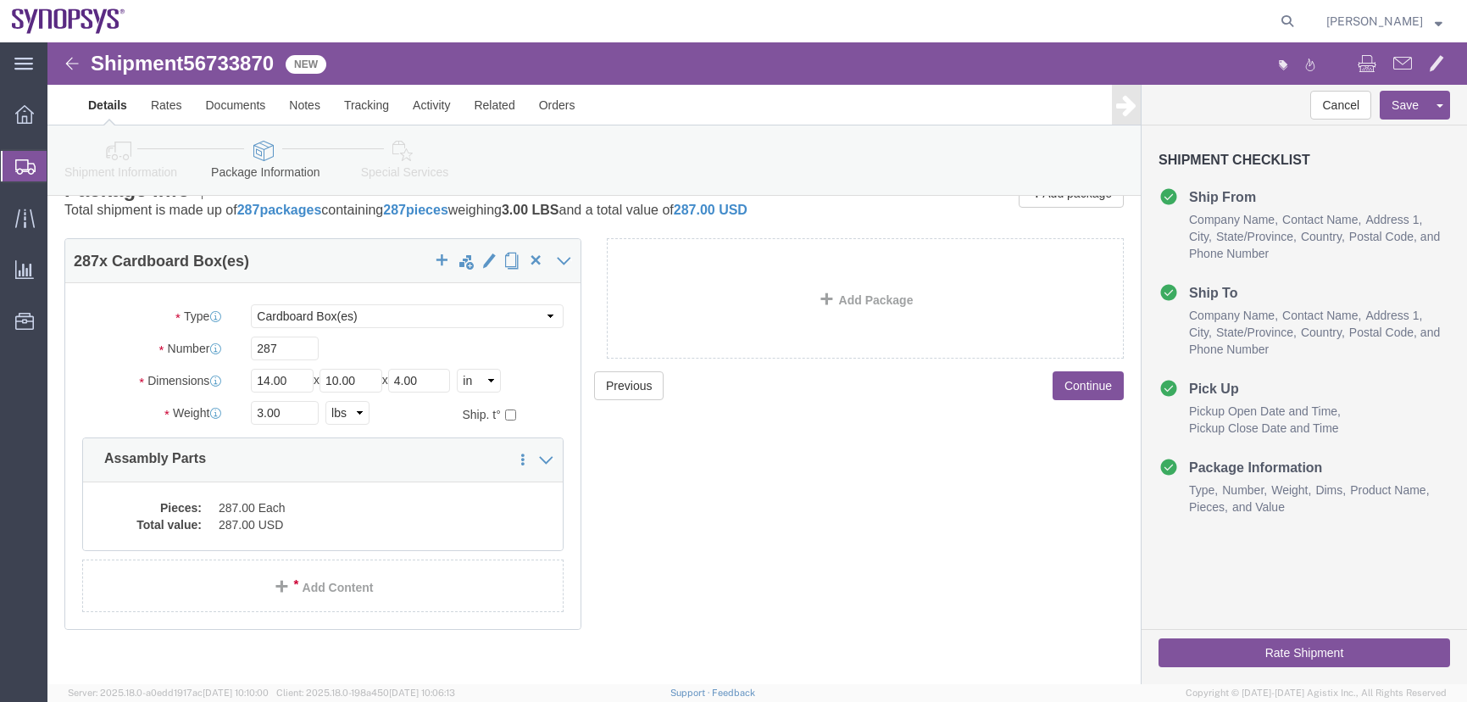
scroll to position [53, 0]
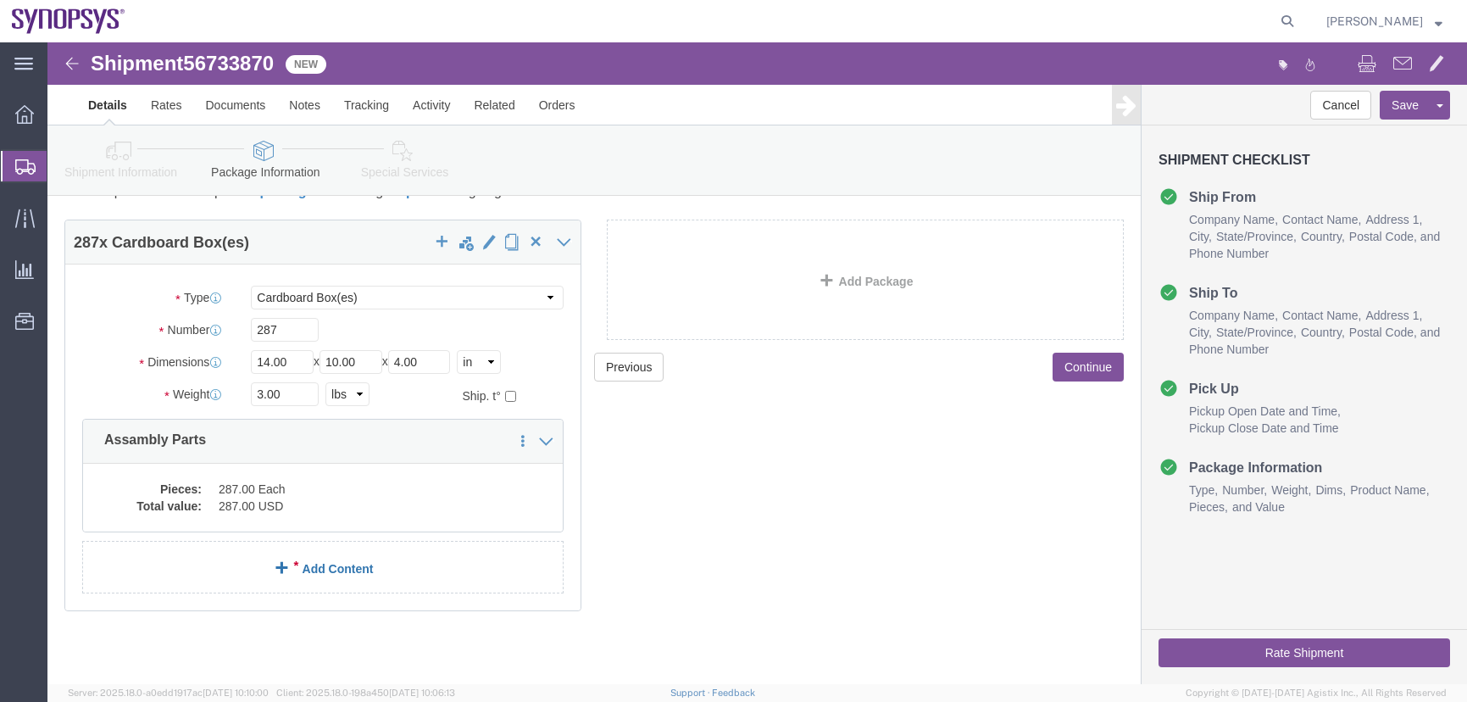
click link "Add Content"
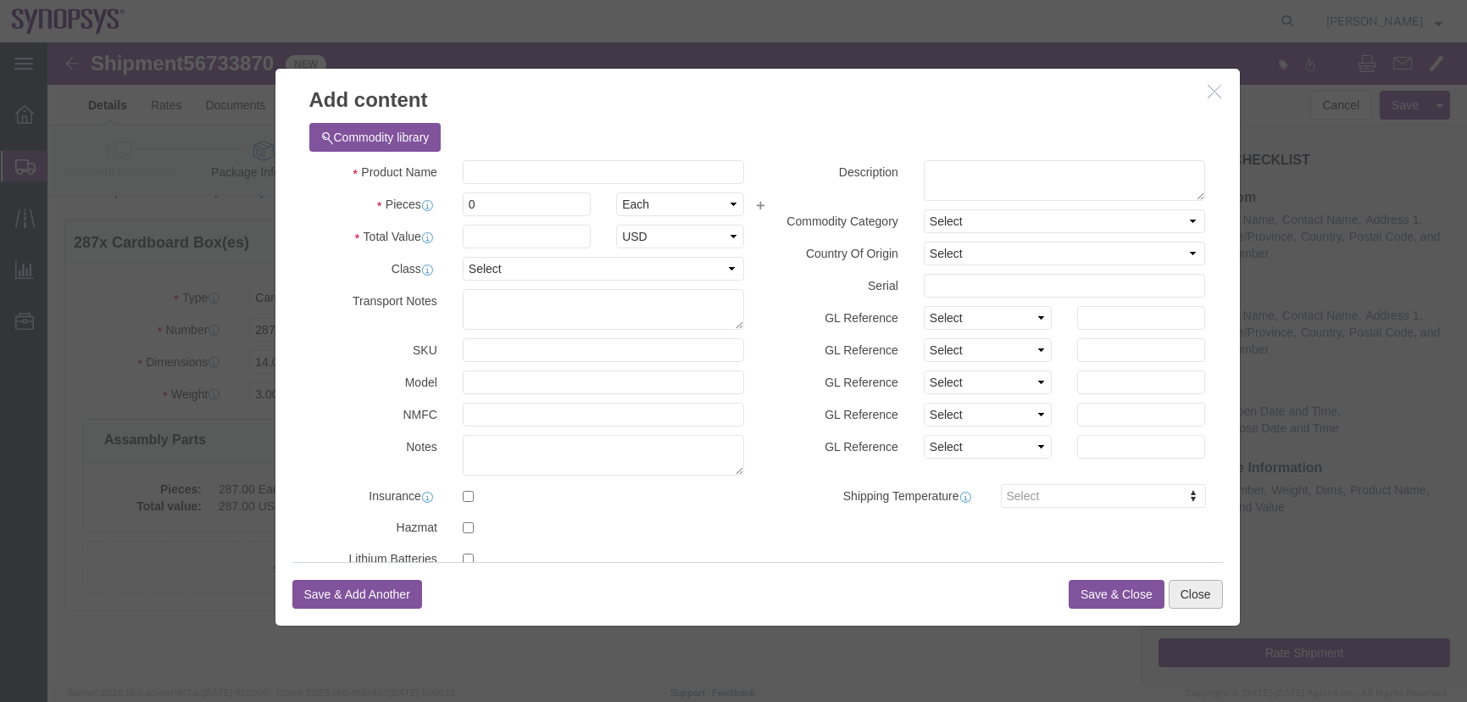
click button "Close"
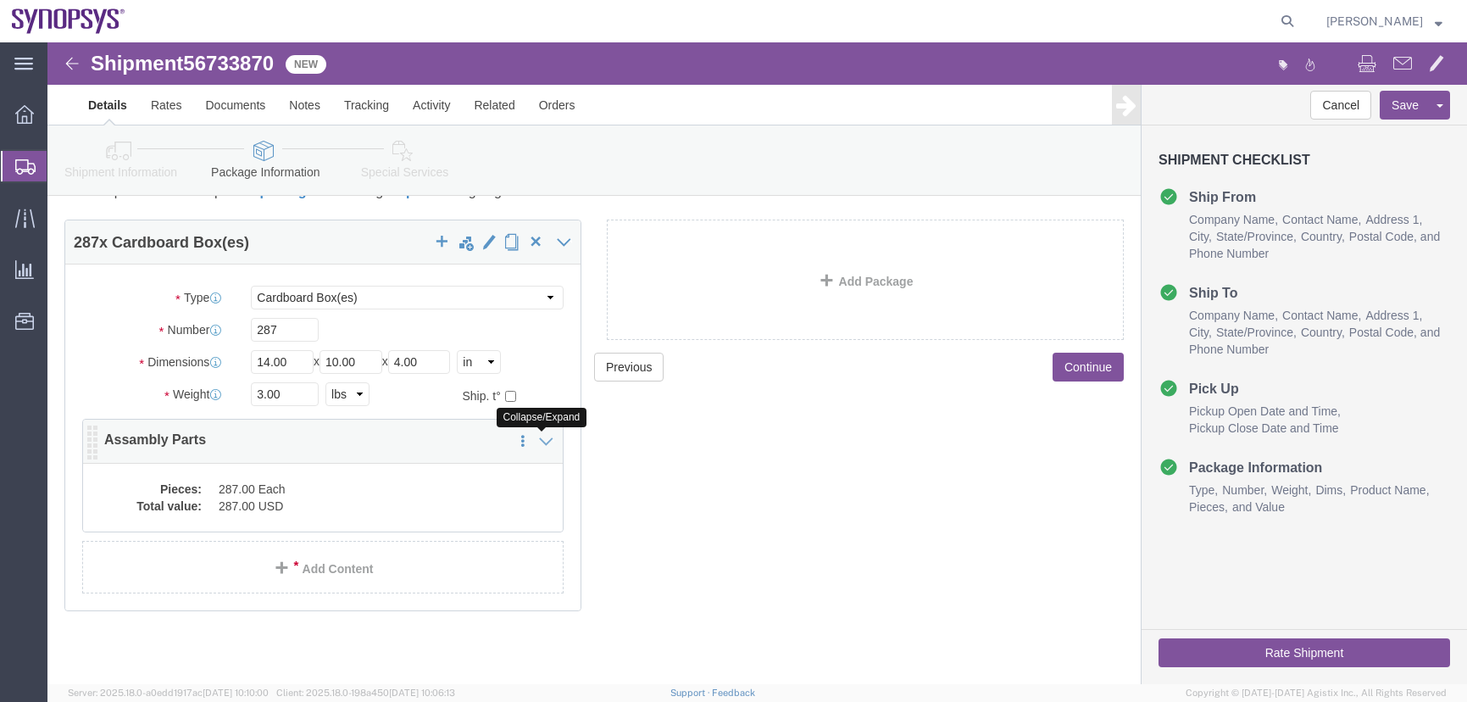
click icon
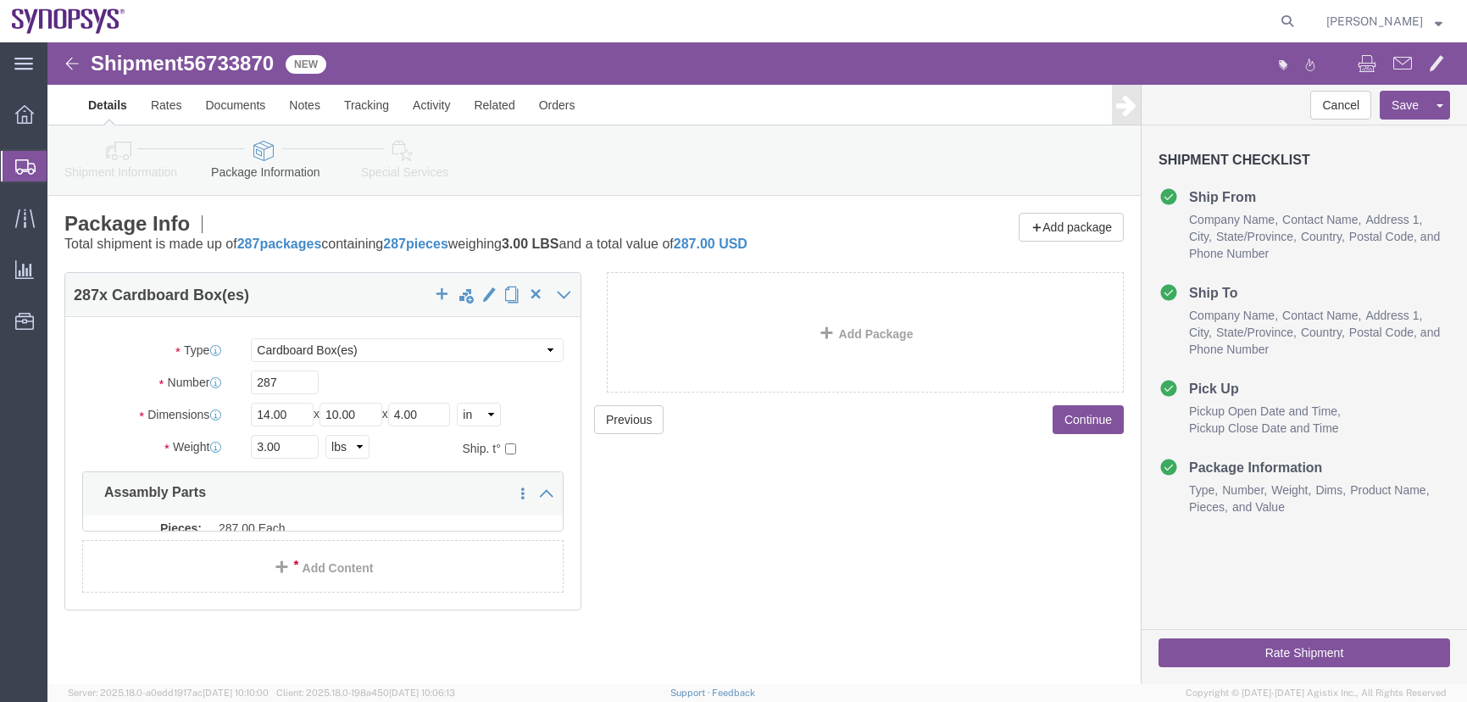
scroll to position [0, 0]
click icon
drag, startPoint x: 59, startPoint y: 451, endPoint x: 303, endPoint y: 525, distance: 254.9
click div "Clone this content Delete this content Assambly Parts Pieces: 287.00 Each Total…"
copy div "Assambly Parts Pieces: 287.00 Each Total value: 287.00 USD"
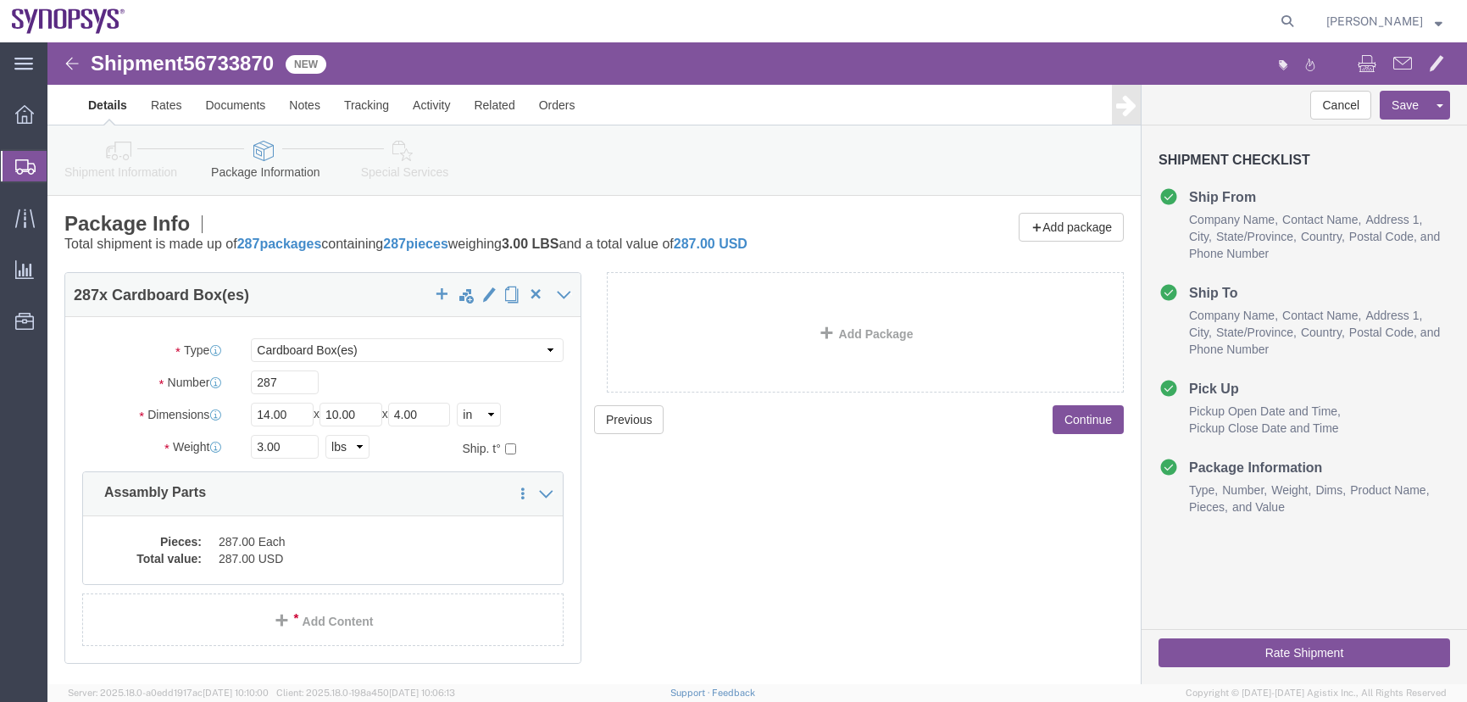
click div "Previous Continue"
click at [728, 24] on div at bounding box center [719, 21] width 1164 height 42
